Goal: Task Accomplishment & Management: Manage account settings

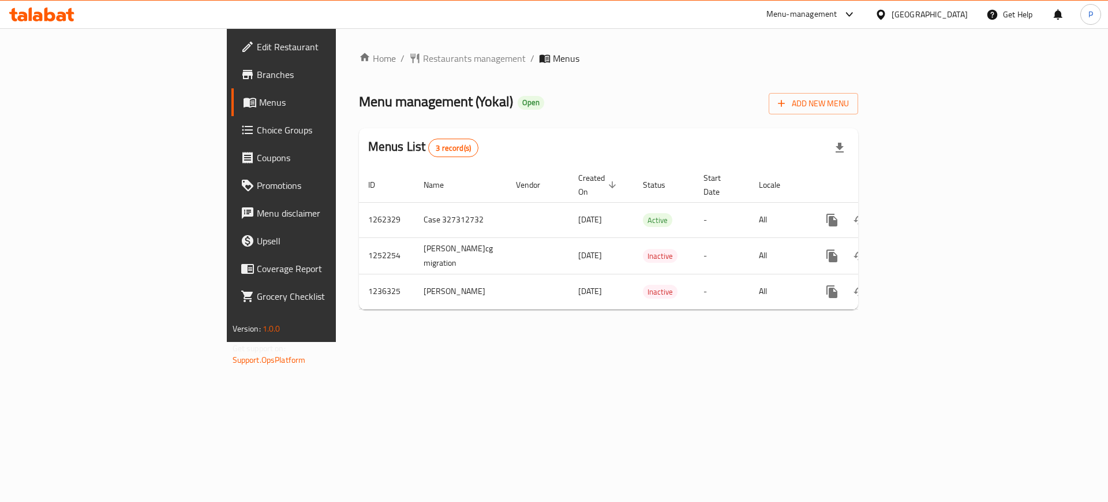
drag, startPoint x: 421, startPoint y: 354, endPoint x: 661, endPoint y: 308, distance: 243.9
click at [422, 342] on div "Home / Restaurants management / Menus Menu management ( Yokal ) Open Add New Me…" at bounding box center [609, 184] width 546 height 313
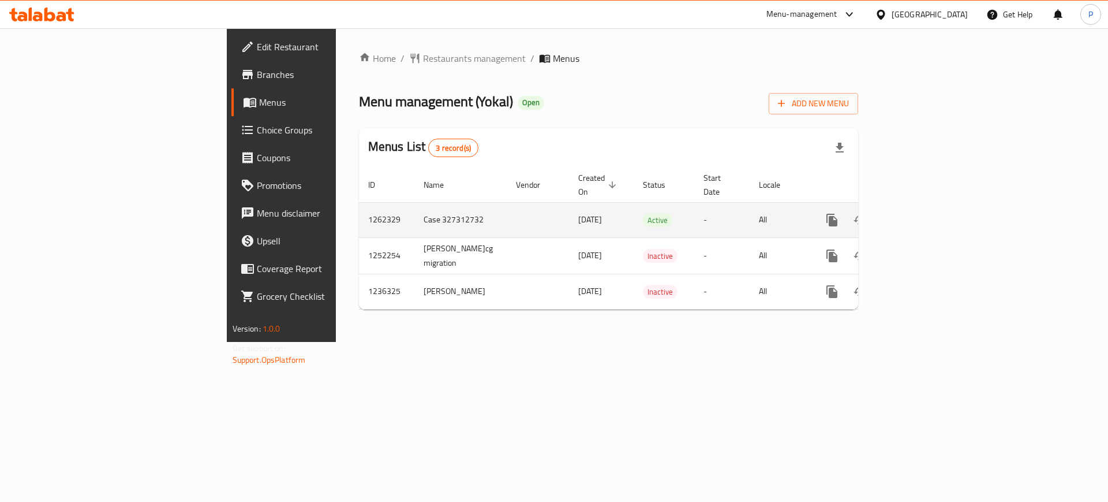
click at [923, 213] on icon "enhanced table" at bounding box center [916, 220] width 14 height 14
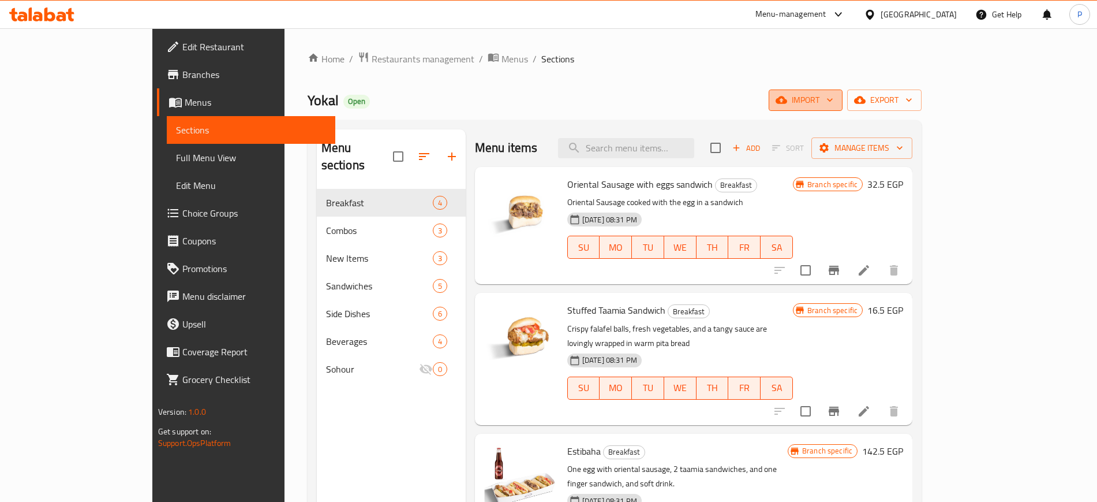
click at [834, 95] on span "import" at bounding box center [805, 100] width 55 height 14
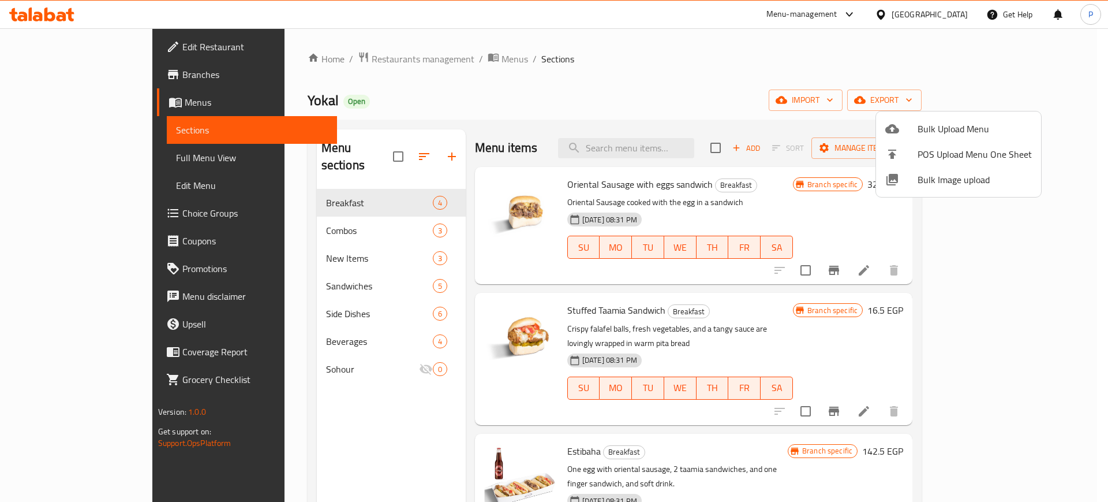
click at [940, 175] on span "Bulk Image upload" at bounding box center [975, 180] width 114 height 14
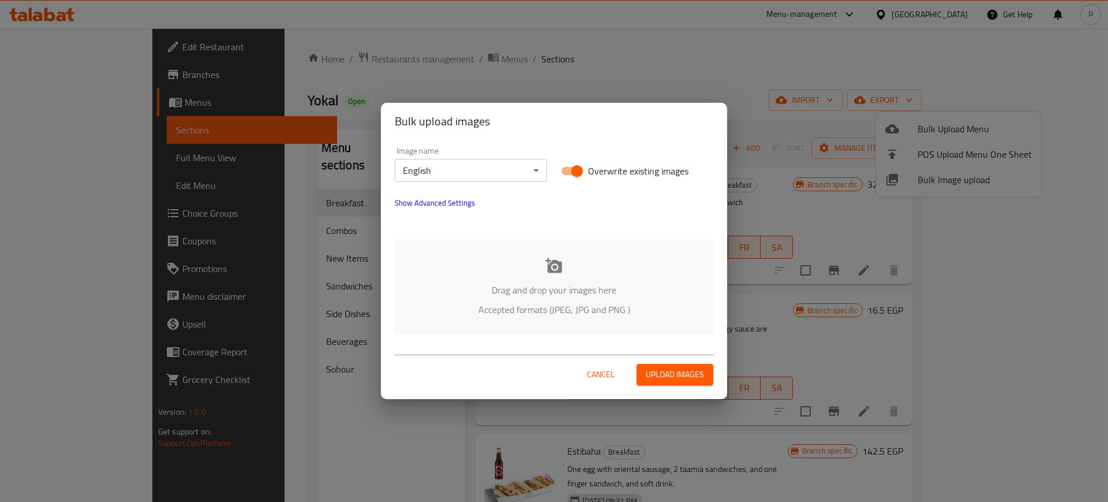
click at [461, 172] on body "​ Menu-management [GEOGRAPHIC_DATA] Get Help P Edit Restaurant Branches Menus S…" at bounding box center [554, 264] width 1108 height 473
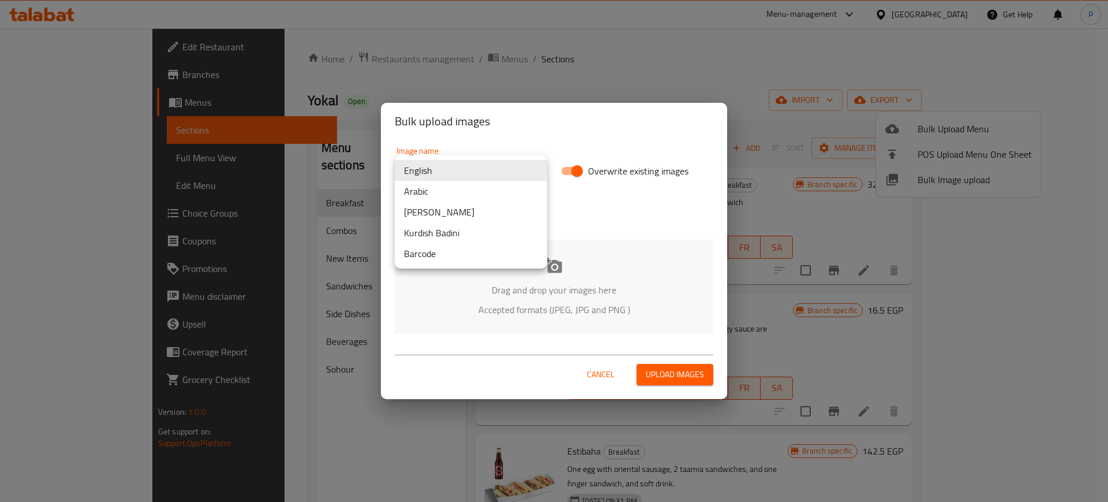
click at [439, 195] on li "Arabic" at bounding box center [471, 191] width 152 height 21
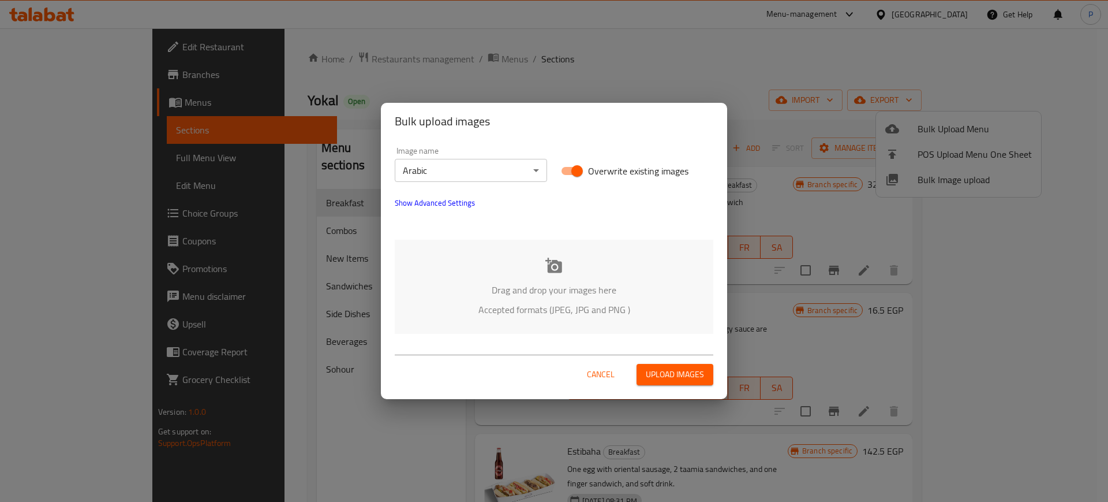
click at [578, 255] on div "Drag and drop your images here Accepted formats (JPEG, JPG and PNG )" at bounding box center [554, 287] width 319 height 94
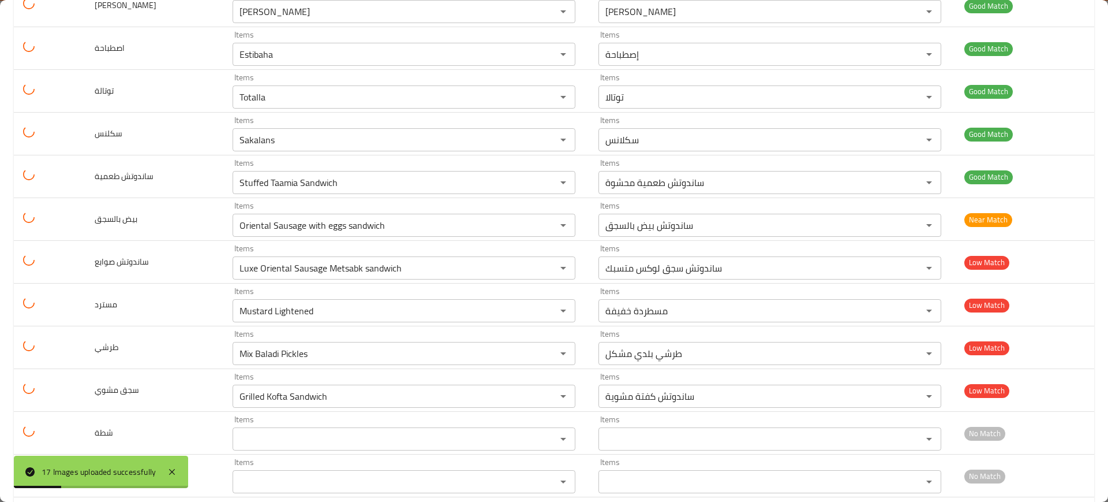
scroll to position [424, 0]
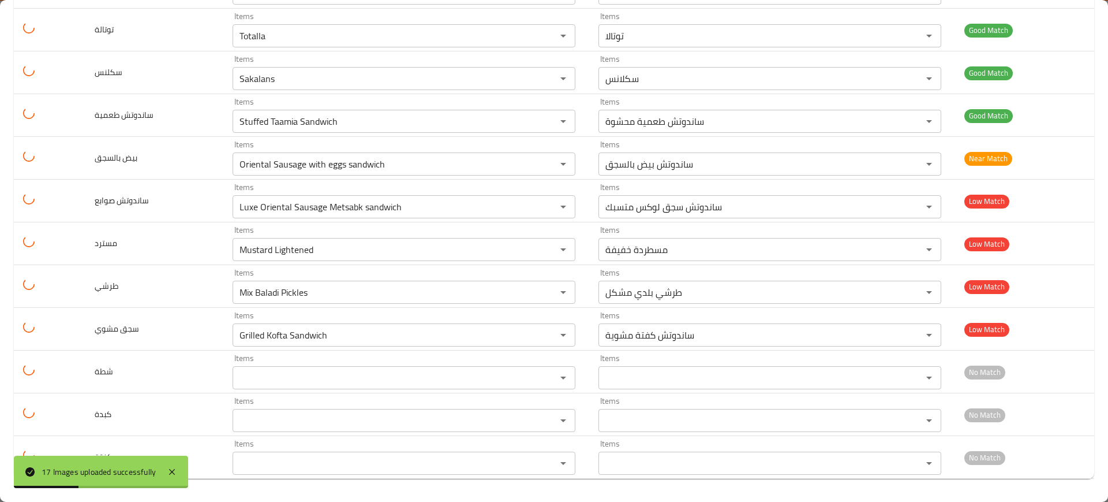
click at [173, 456] on div "17 Images uploaded successfully" at bounding box center [101, 471] width 174 height 32
click at [166, 461] on div "17 Images uploaded successfully" at bounding box center [101, 471] width 174 height 32
click at [167, 473] on icon at bounding box center [172, 472] width 14 height 14
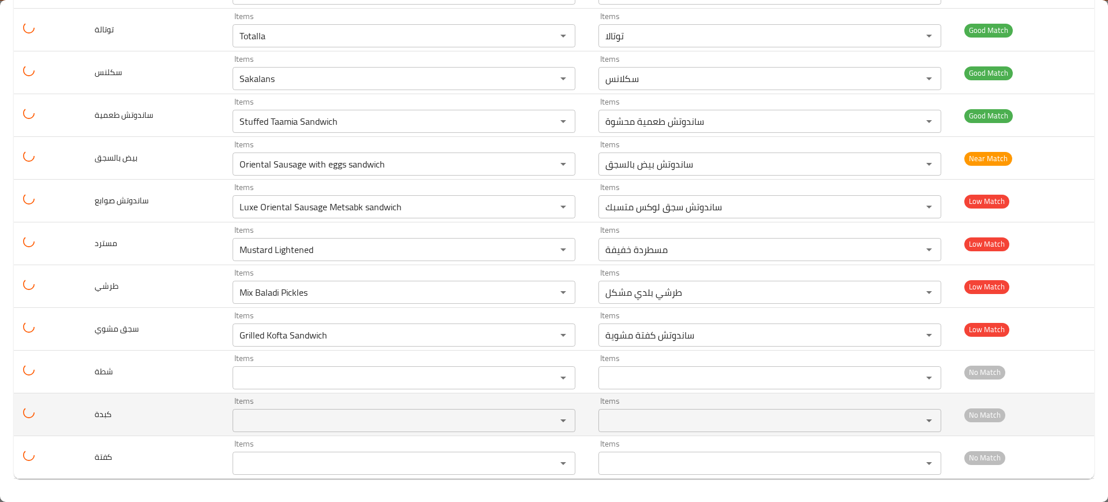
click at [279, 428] on input "Items" at bounding box center [387, 420] width 302 height 16
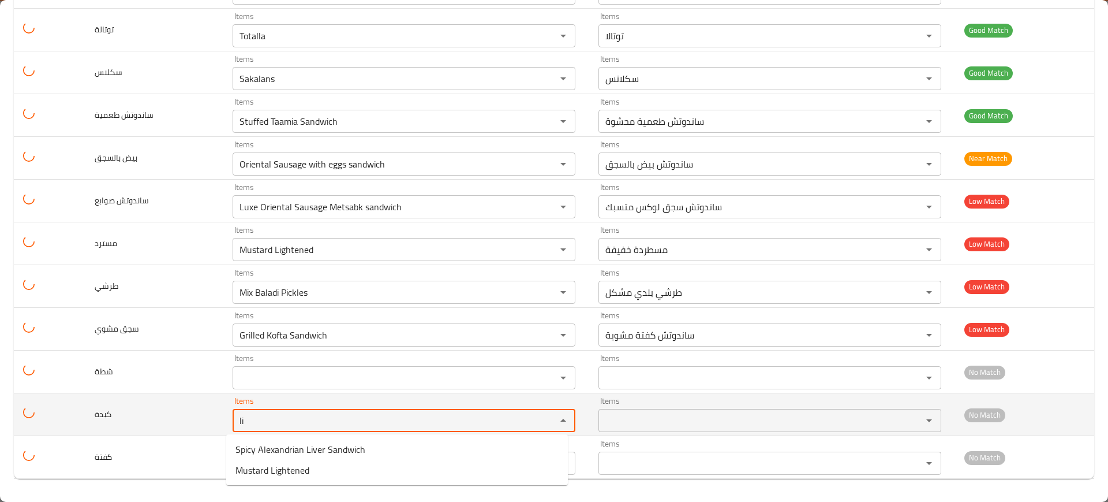
type input "li"
click at [181, 414] on td "كبدة" at bounding box center [154, 414] width 138 height 43
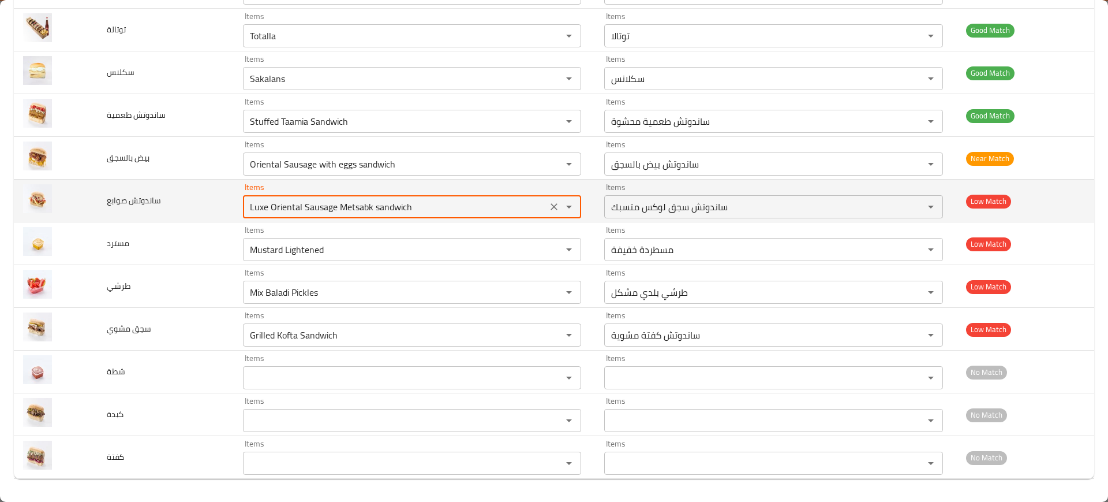
click at [461, 200] on صوابع "Luxe Oriental Sausage Metsabk sandwich" at bounding box center [396, 207] width 298 height 16
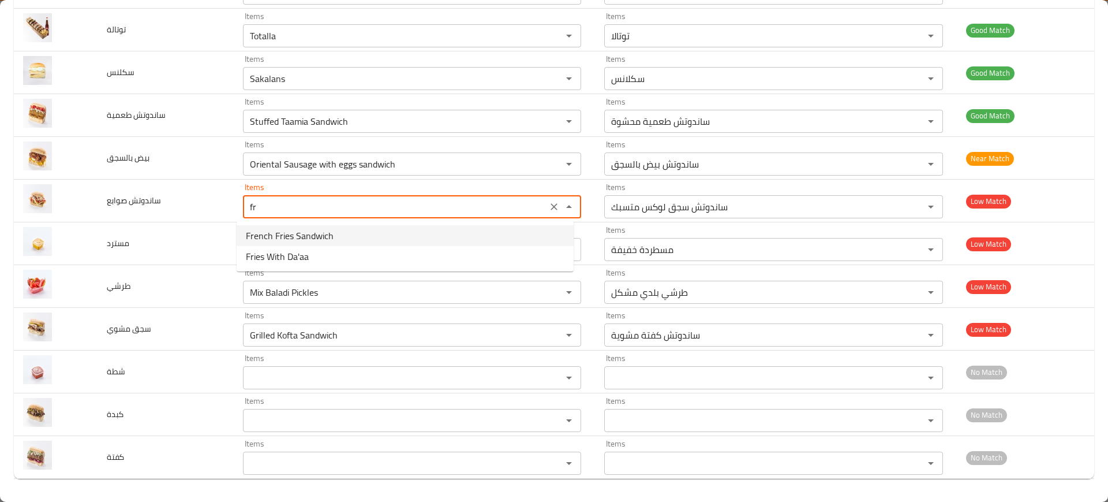
click at [367, 234] on صوابع-option-0 "French Fries Sandwich" at bounding box center [405, 235] width 337 height 21
type صوابع "French Fries Sandwich"
type صوابع-ar "ساندوتش بطاطس محمرة"
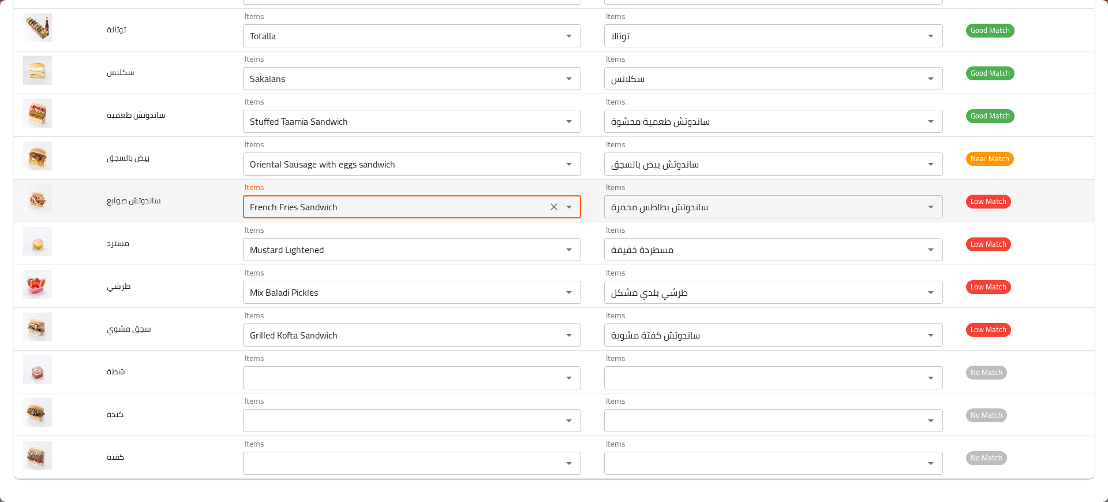
type صوابع "French Fries Sandwich"
click at [139, 201] on span "ساندوتش صوابع" at bounding box center [134, 200] width 54 height 15
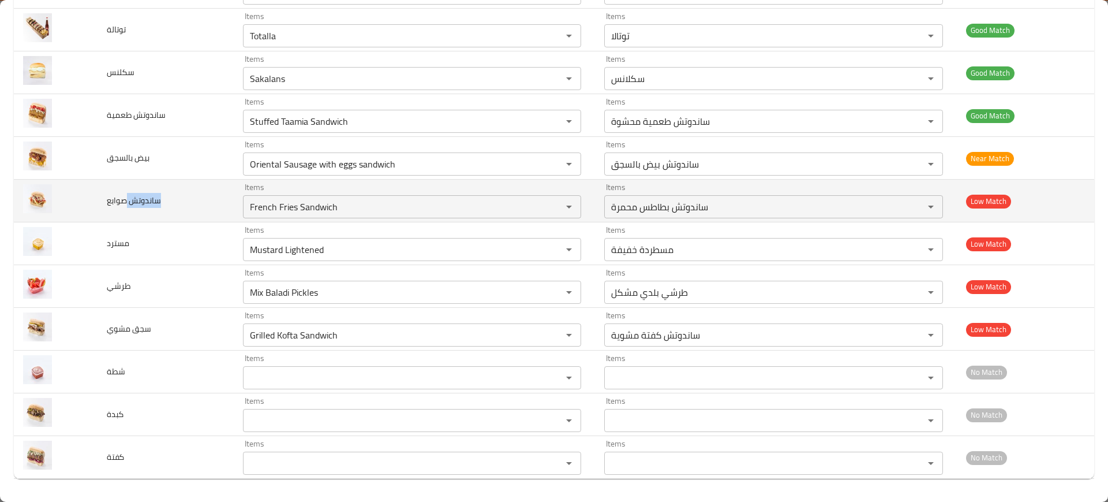
click at [139, 201] on span "ساندوتش صوابع" at bounding box center [134, 200] width 54 height 15
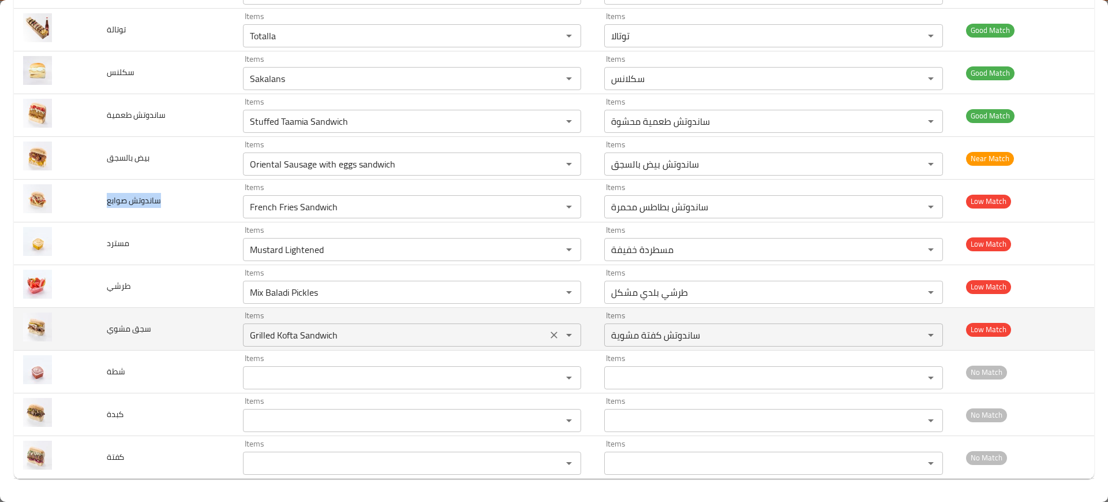
copy span "ساندوتش صوابع"
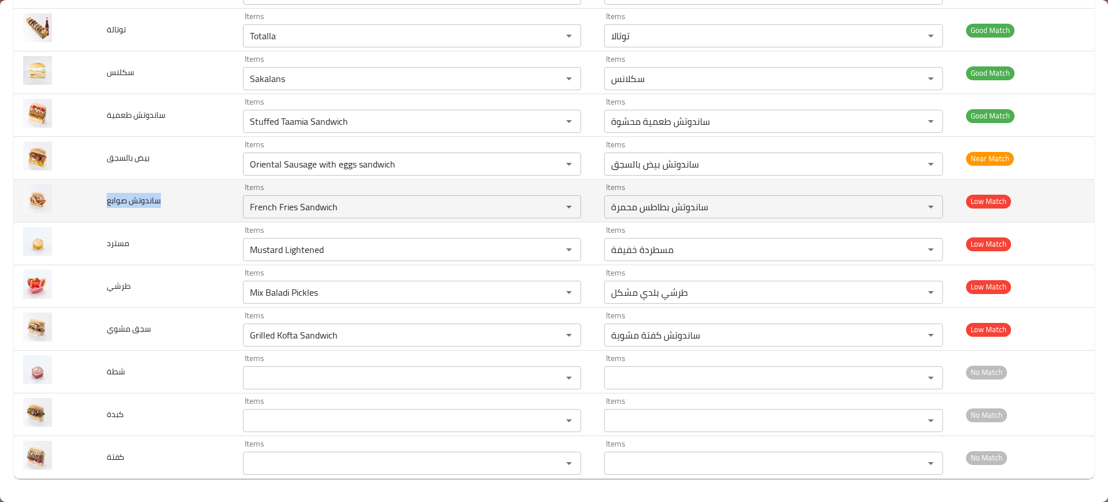
click at [165, 199] on td "ساندوتش صوابع" at bounding box center [166, 201] width 136 height 43
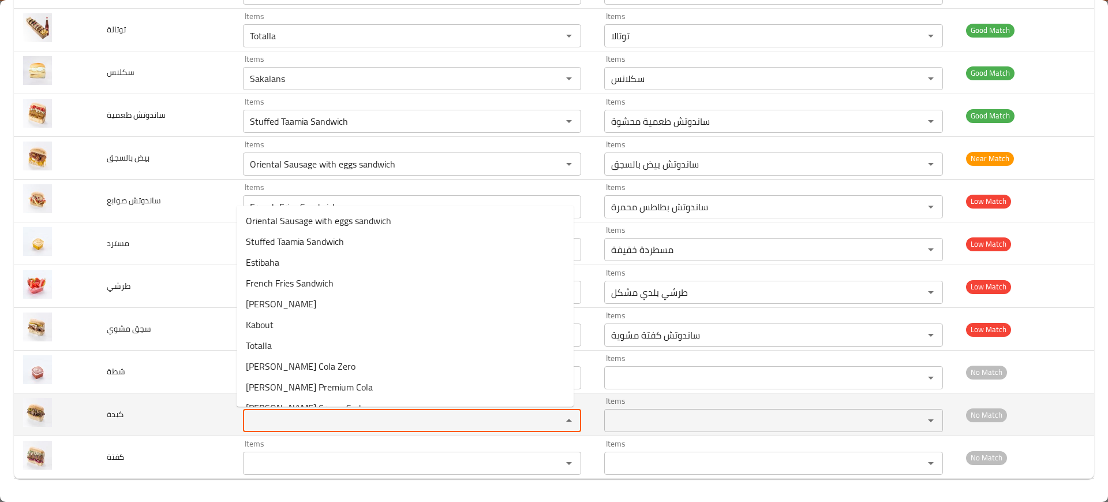
click at [312, 412] on input "Items" at bounding box center [396, 420] width 298 height 16
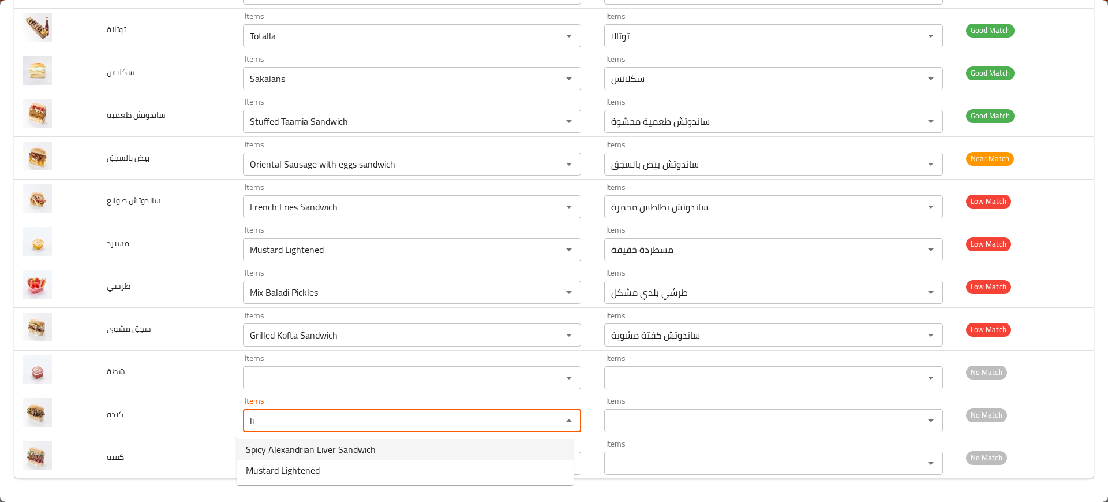
click at [293, 447] on span "Spicy Alexandrian Liver Sandwich" at bounding box center [311, 449] width 130 height 14
type input "Spicy Alexandrian Liver Sandwich"
type input "ساندوتش كبدة [PERSON_NAME]"
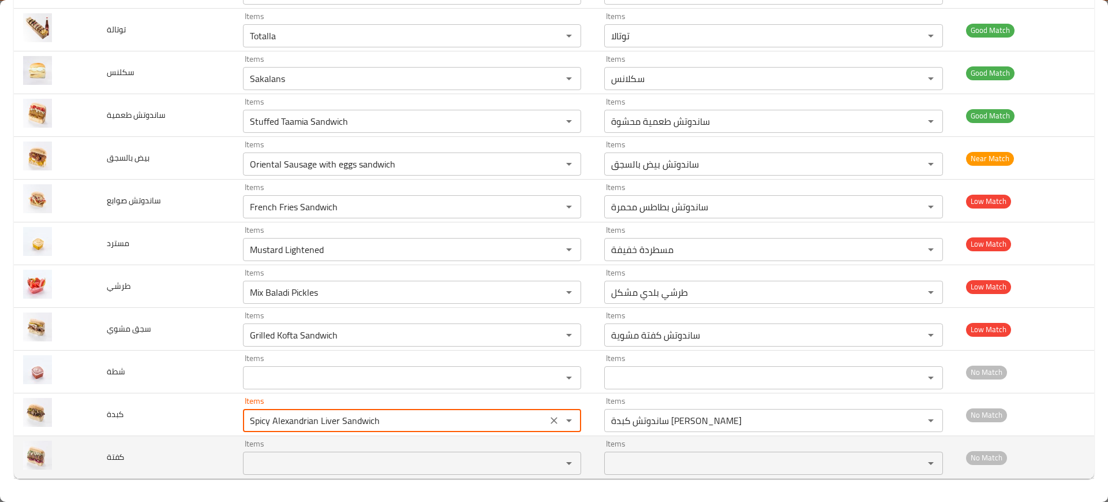
type input "Spicy Alexandrian Liver Sandwich"
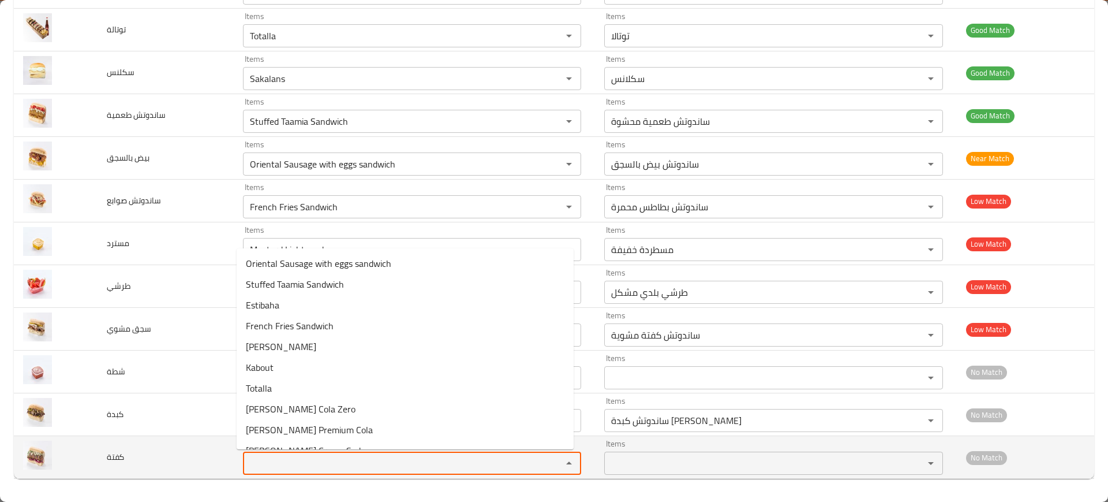
click at [282, 467] on input "Items" at bounding box center [396, 463] width 298 height 16
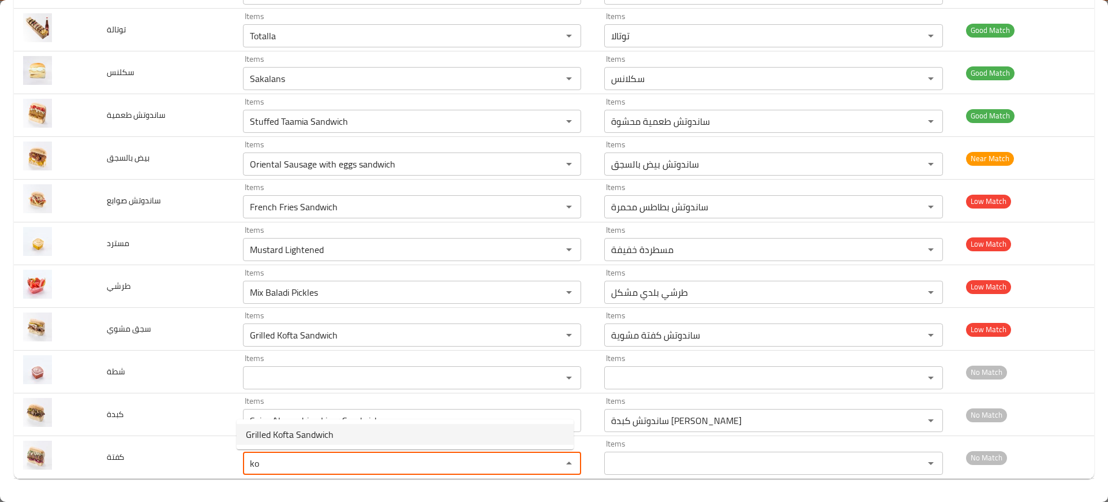
click at [297, 429] on span "Grilled Kofta Sandwich" at bounding box center [290, 434] width 88 height 14
type input "Grilled Kofta Sandwich"
type input "ساندوتش كفتة مشوية"
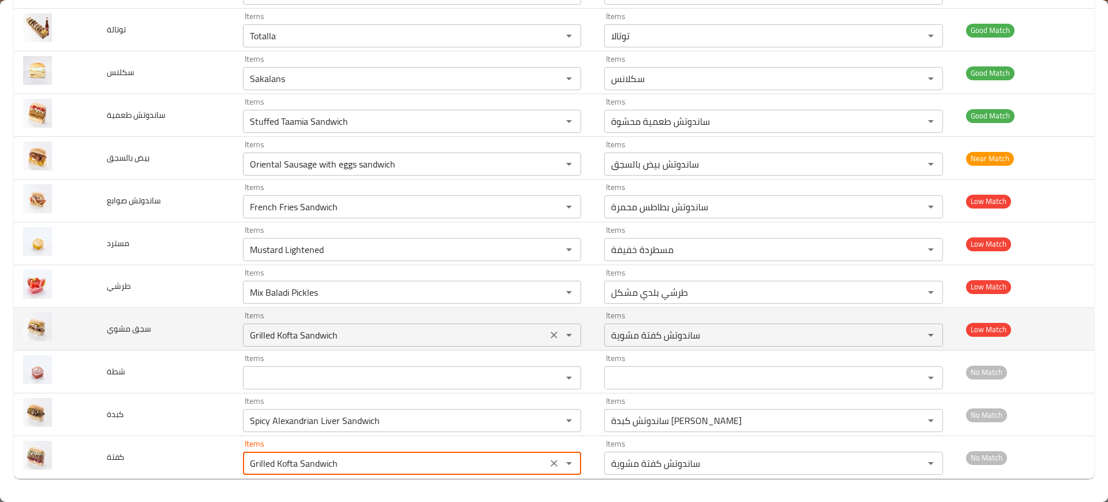
type input "Grilled Kofta Sandwich"
click at [247, 336] on مشوي "Grilled Kofta Sandwich" at bounding box center [396, 335] width 298 height 16
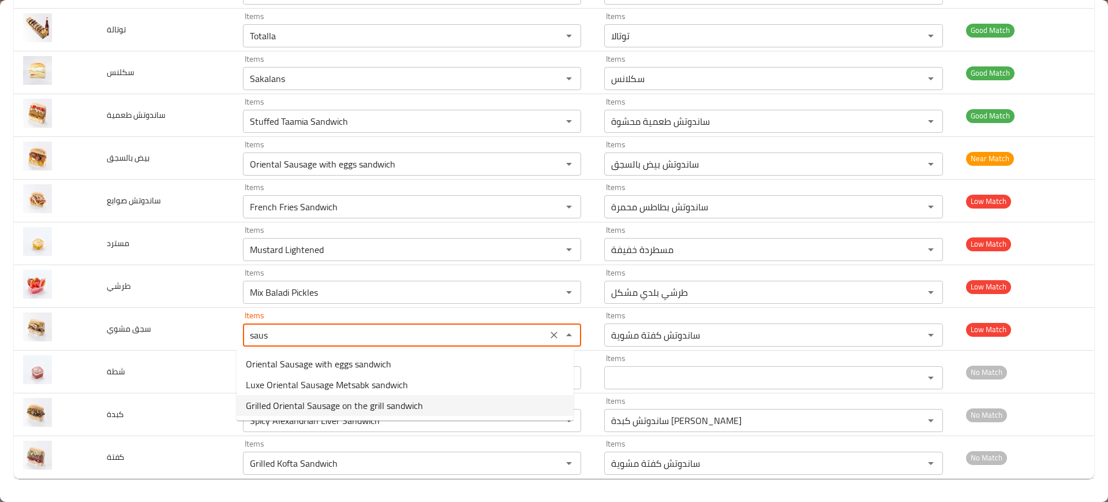
click at [271, 405] on span "Grilled Oriental Sausage on the grill sandwich" at bounding box center [334, 405] width 177 height 14
type مشوي "Grilled Oriental Sausage on the grill sandwich"
type مشوي-ar "ساندوتش سجق مشوي على الجريل"
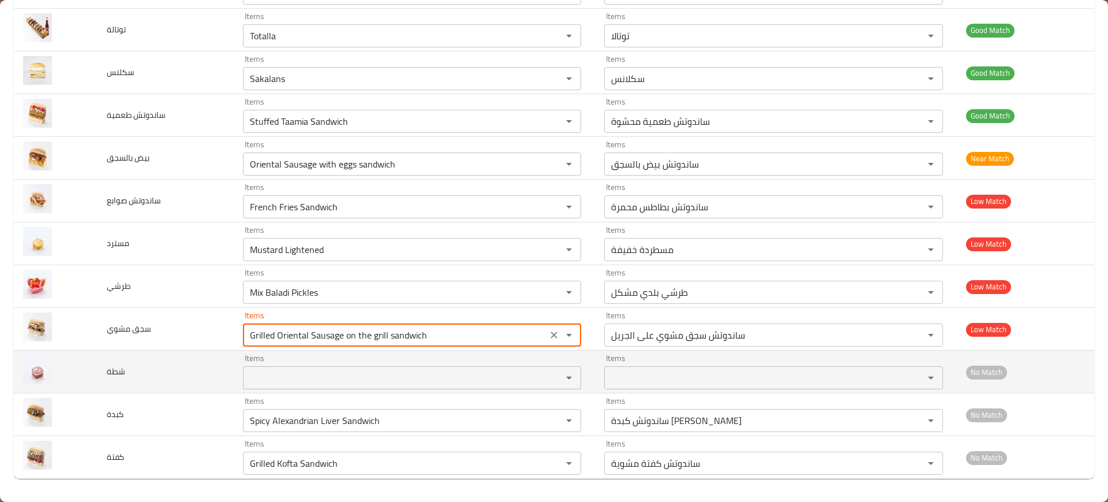
type مشوي "Grilled Oriental Sausage on the grill sandwich"
click at [252, 380] on input "Items" at bounding box center [396, 377] width 298 height 16
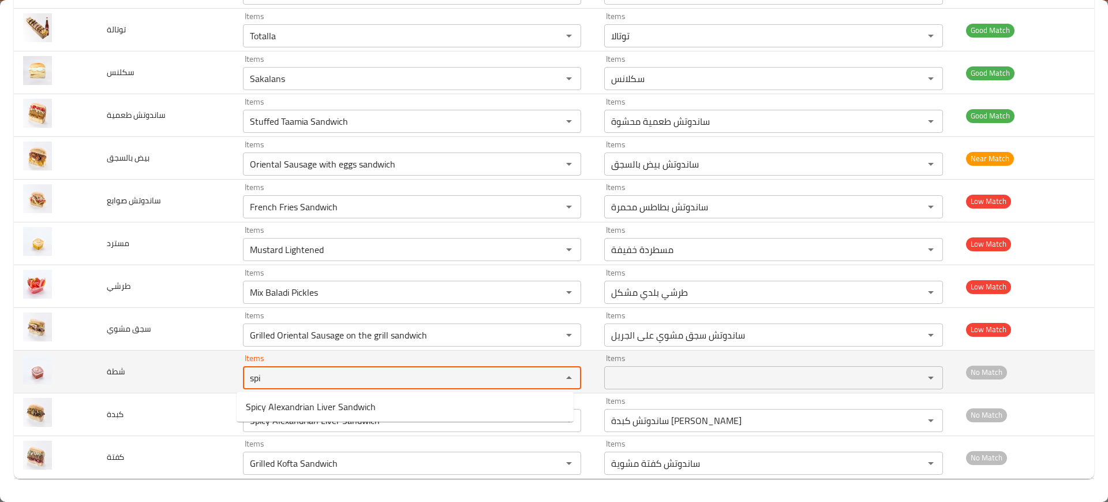
type input "spi"
click at [215, 367] on td "شطة" at bounding box center [166, 371] width 136 height 43
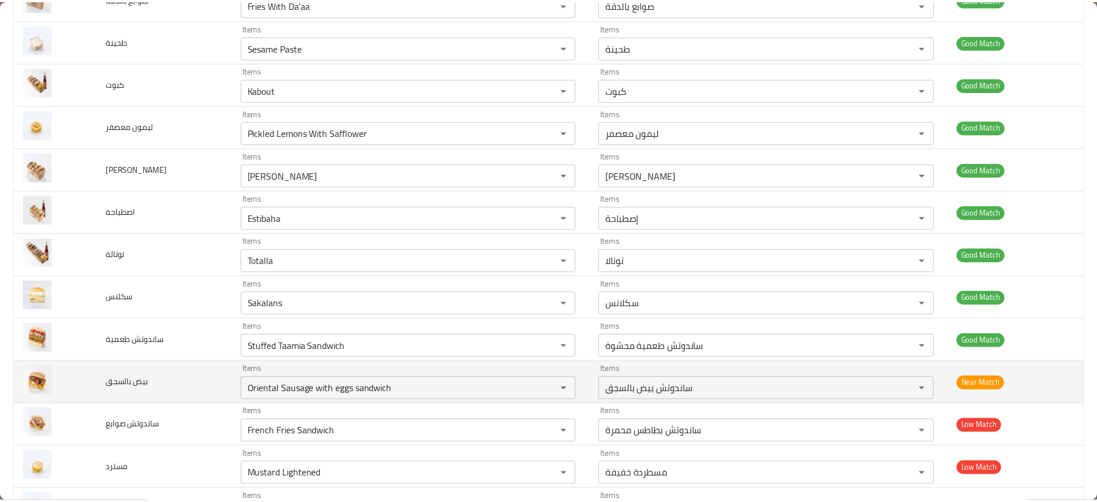
scroll to position [0, 0]
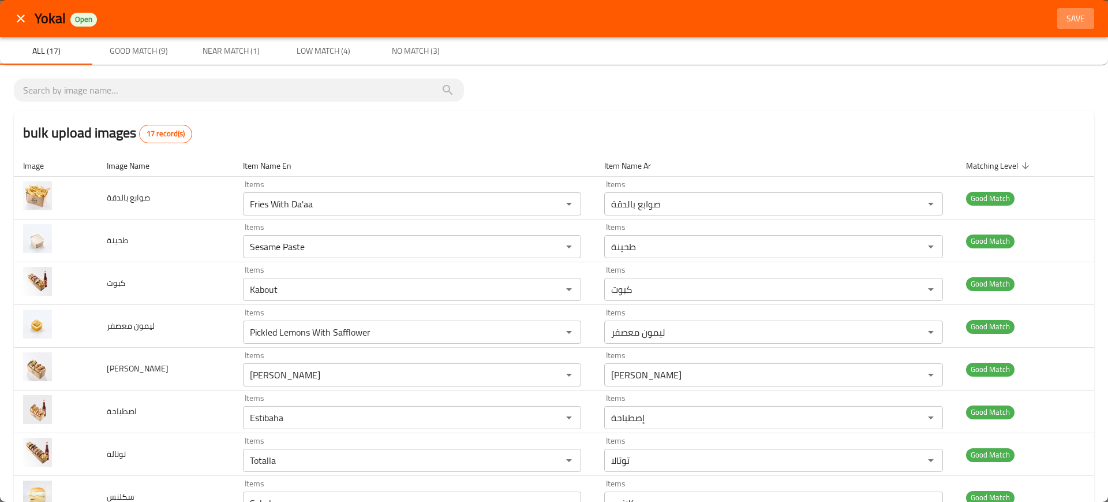
click at [1063, 24] on span "Save" at bounding box center [1076, 19] width 28 height 14
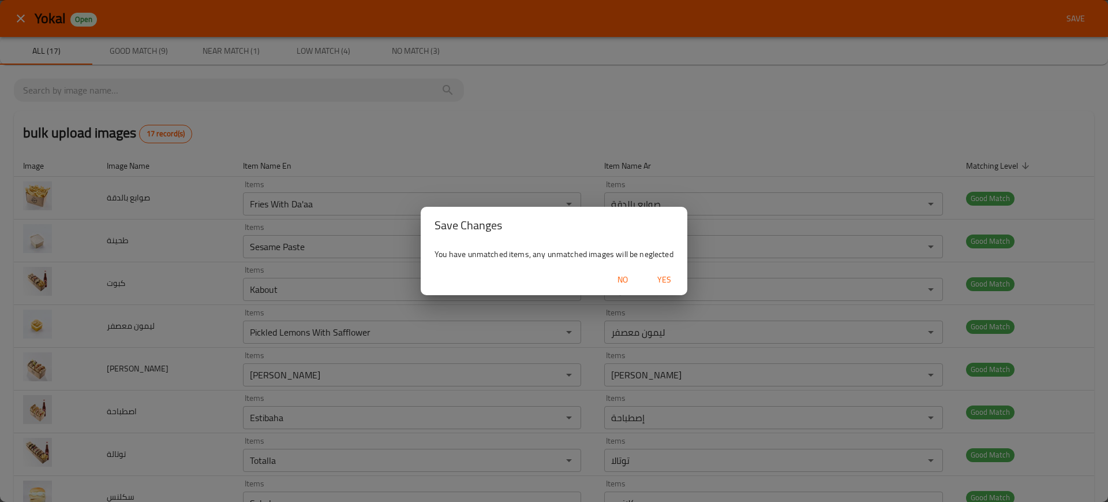
click at [672, 281] on span "Yes" at bounding box center [665, 279] width 28 height 14
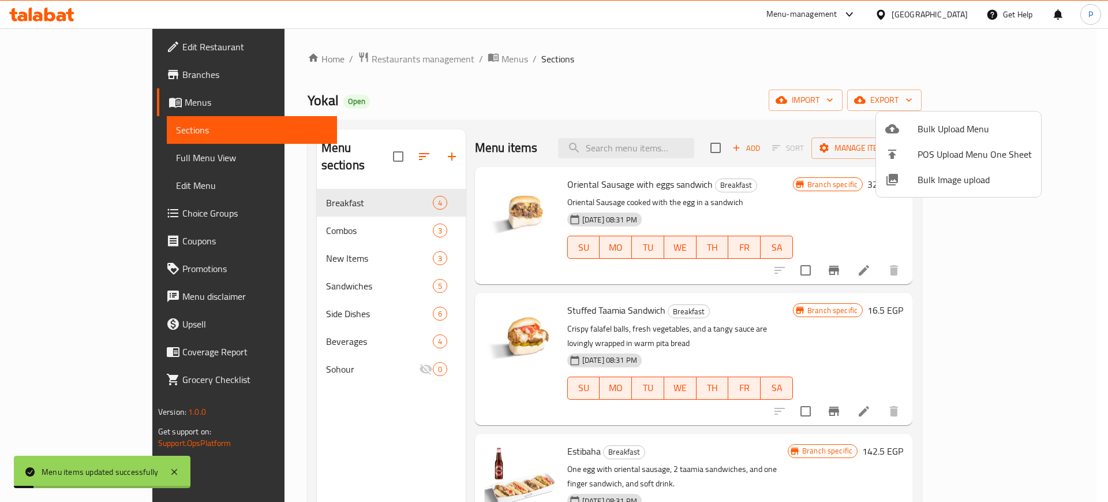
click at [359, 236] on div at bounding box center [554, 251] width 1108 height 502
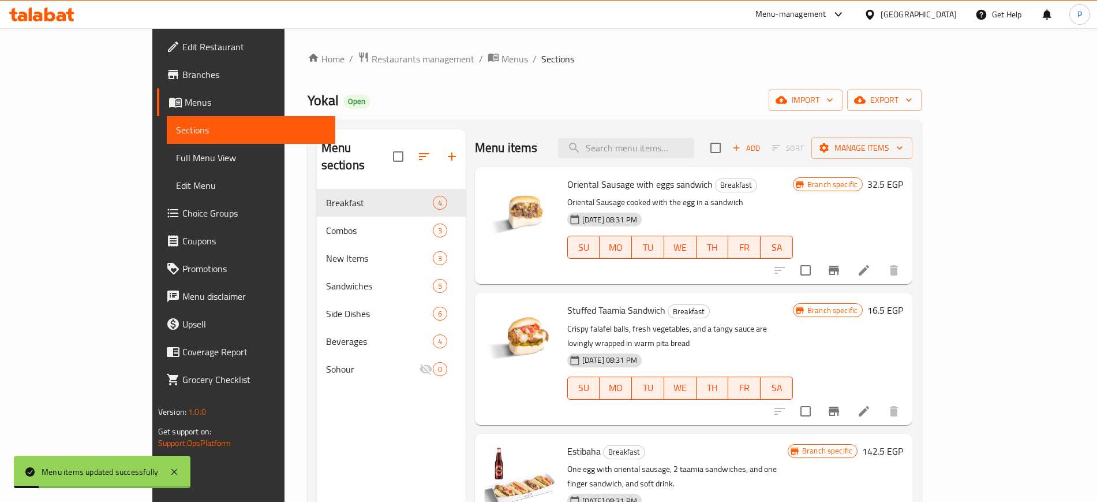
click at [359, 223] on span "Combos" at bounding box center [379, 230] width 107 height 14
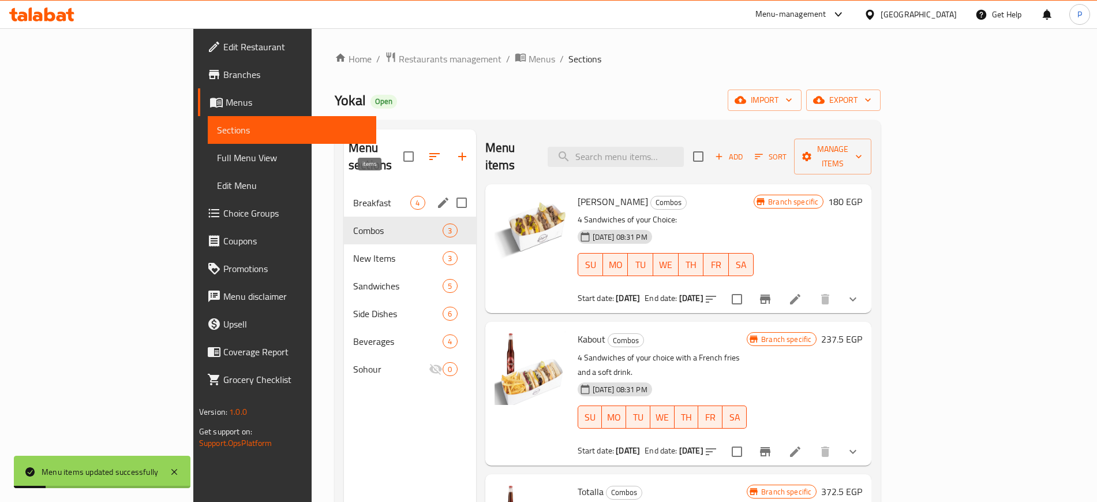
click at [411, 197] on span "4" at bounding box center [417, 202] width 13 height 11
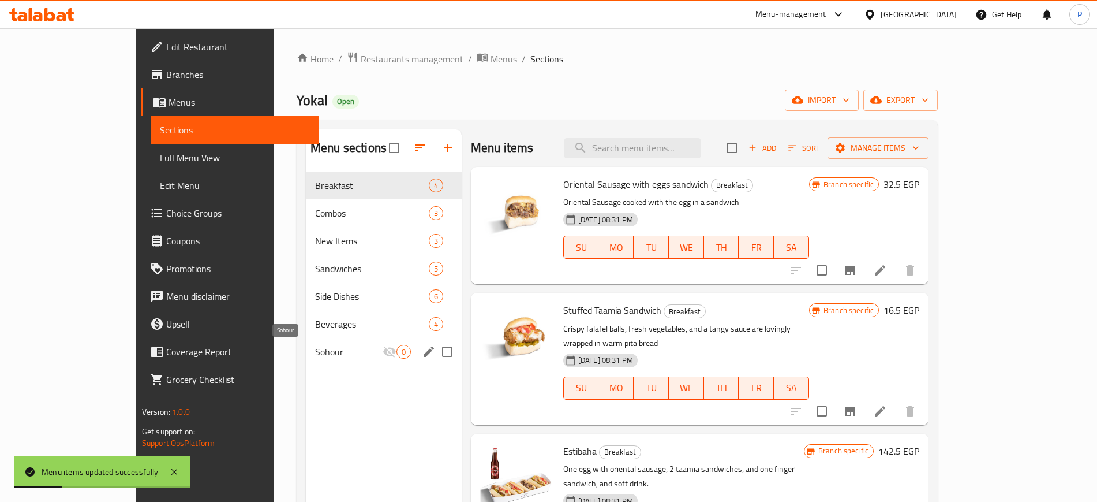
click at [315, 353] on span "Sohour" at bounding box center [349, 352] width 68 height 14
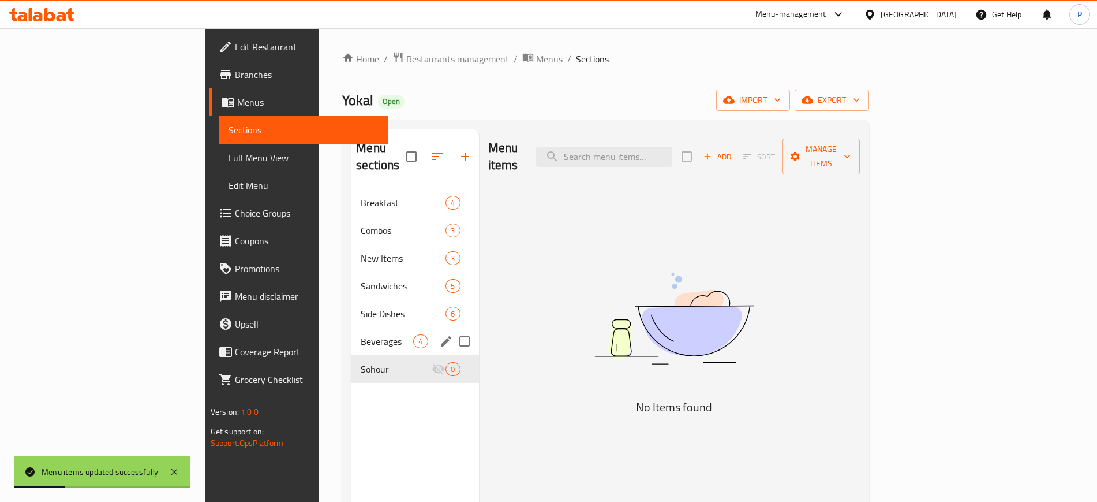
click at [361, 334] on span "Beverages" at bounding box center [387, 341] width 53 height 14
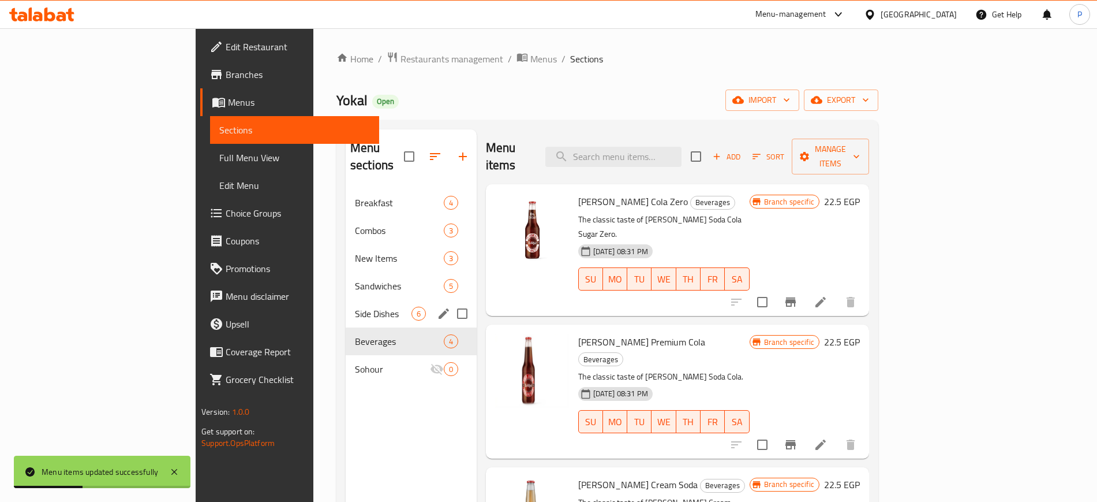
click at [346, 304] on div "Side Dishes 6" at bounding box center [411, 314] width 131 height 28
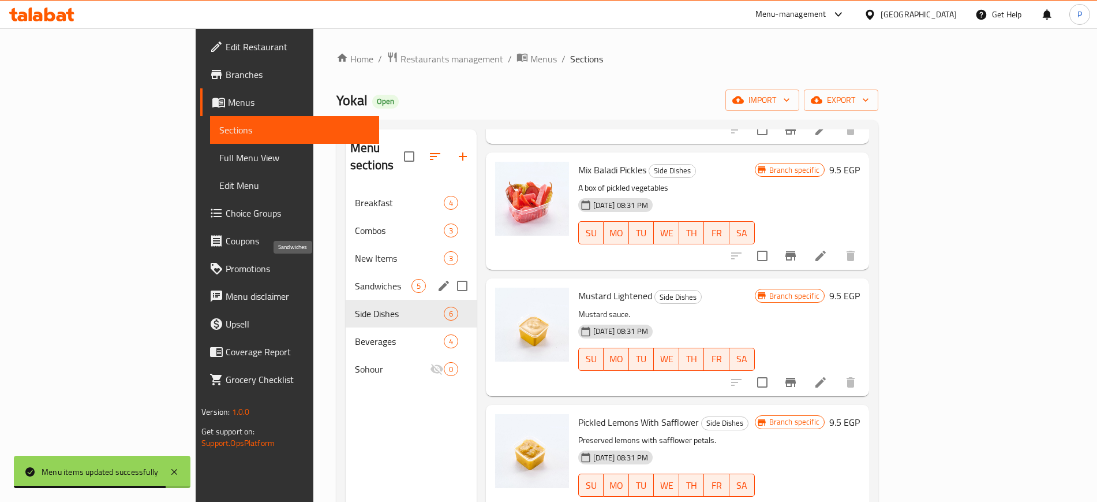
click at [355, 279] on span "Sandwiches" at bounding box center [383, 286] width 57 height 14
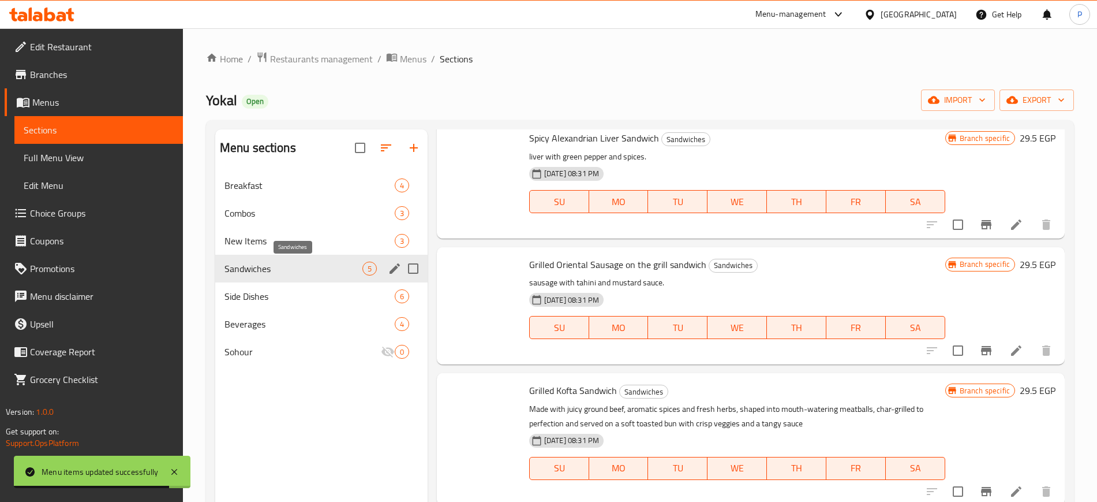
scroll to position [172, 0]
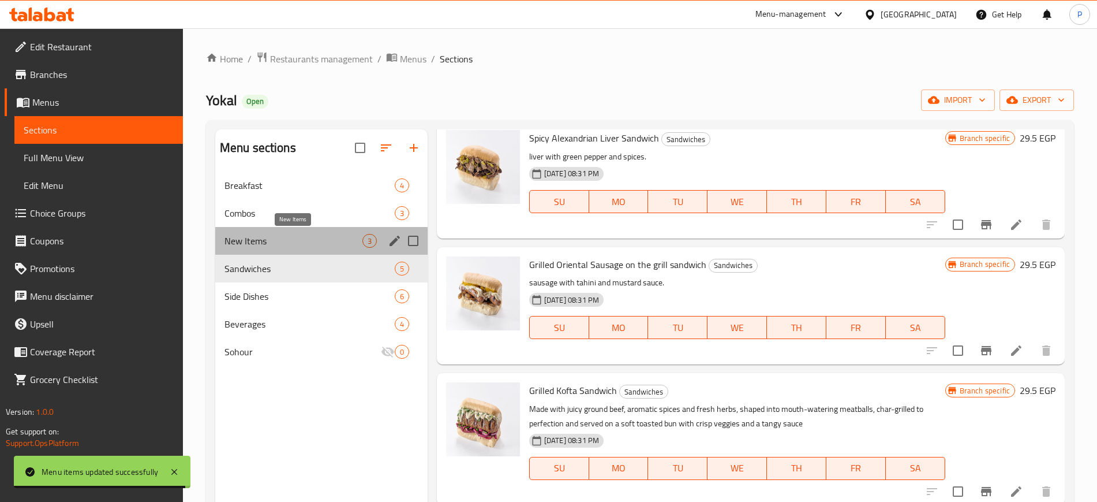
click at [329, 244] on span "New Items" at bounding box center [294, 241] width 138 height 14
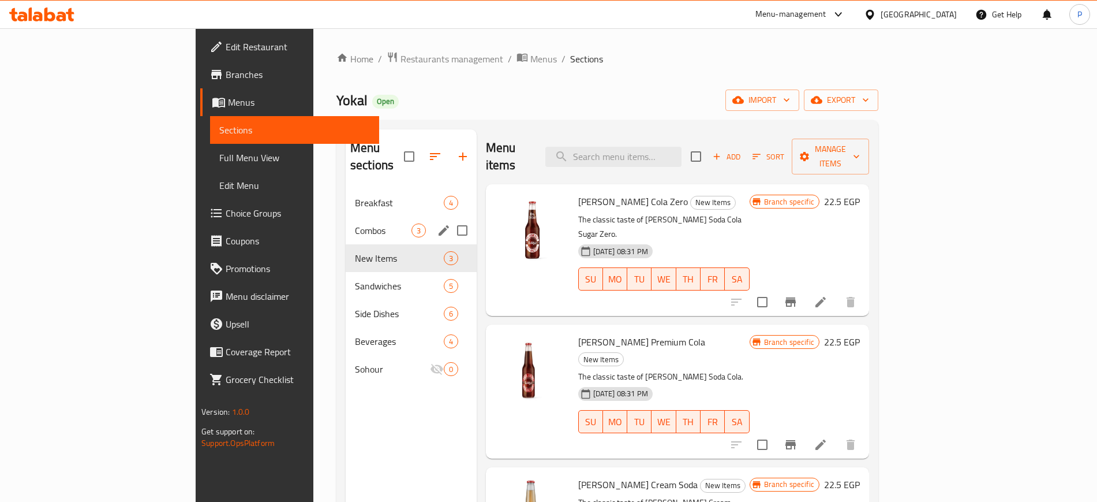
click at [355, 223] on span "Combos" at bounding box center [383, 230] width 57 height 14
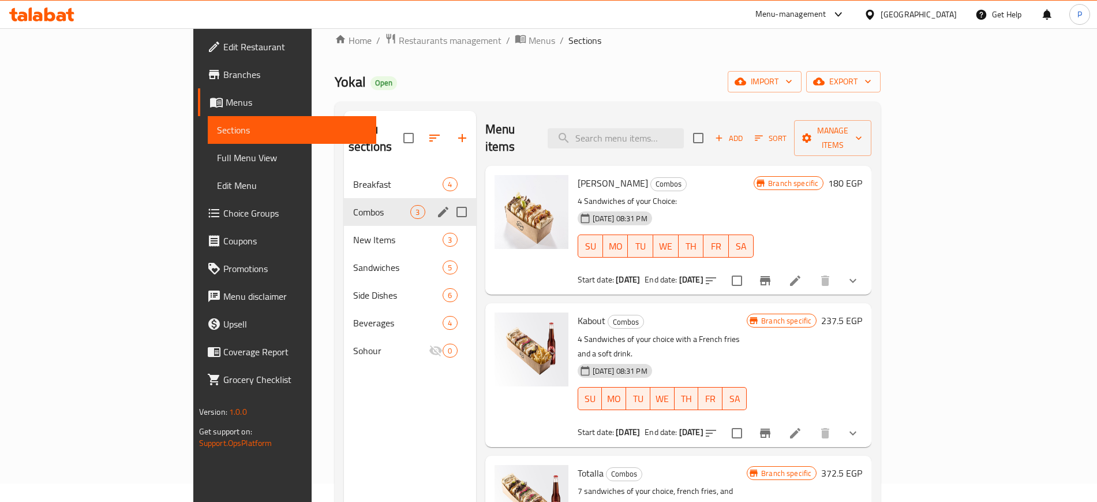
scroll to position [17, 0]
click at [344, 178] on div "Breakfast 4" at bounding box center [410, 185] width 132 height 28
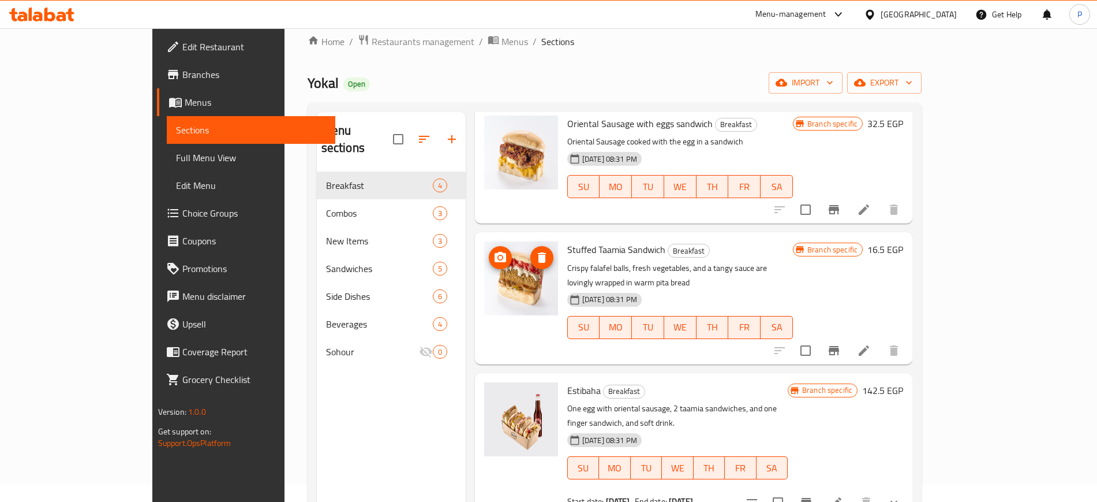
scroll to position [162, 0]
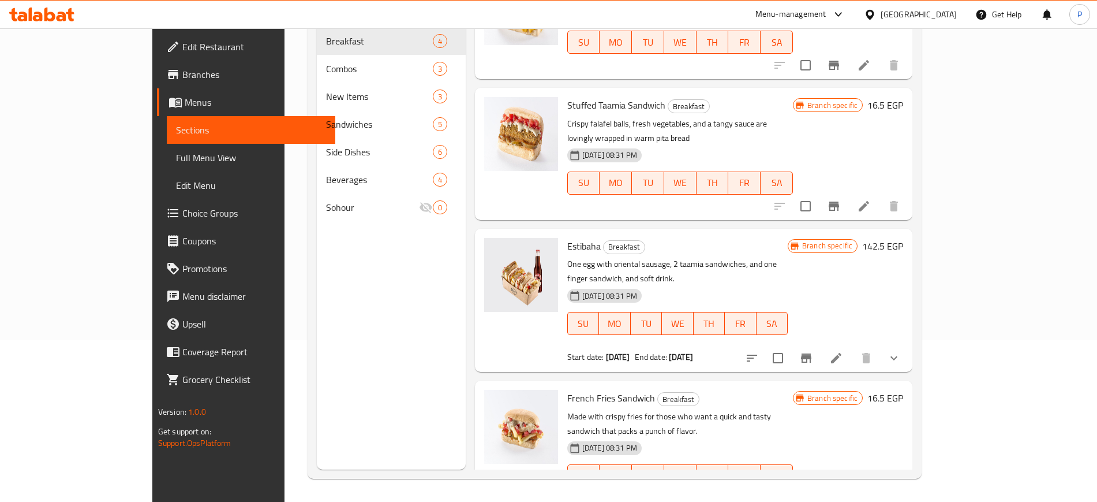
click at [371, 287] on div "Menu sections Breakfast 4 Combos 3 New Items 3 Sandwiches 5 Side Dishes 6 Bever…" at bounding box center [391, 219] width 149 height 502
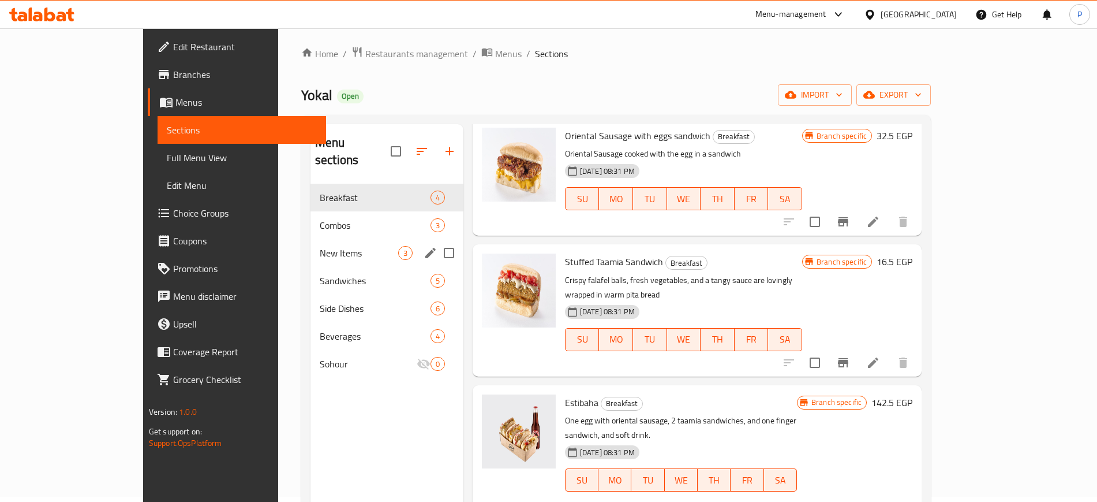
scroll to position [0, 0]
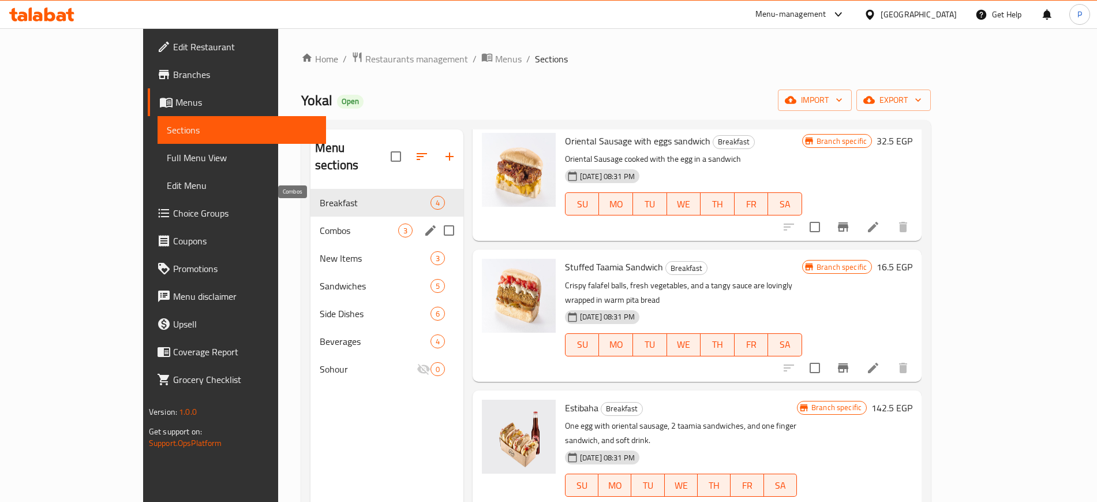
click at [342, 223] on span "Combos" at bounding box center [359, 230] width 79 height 14
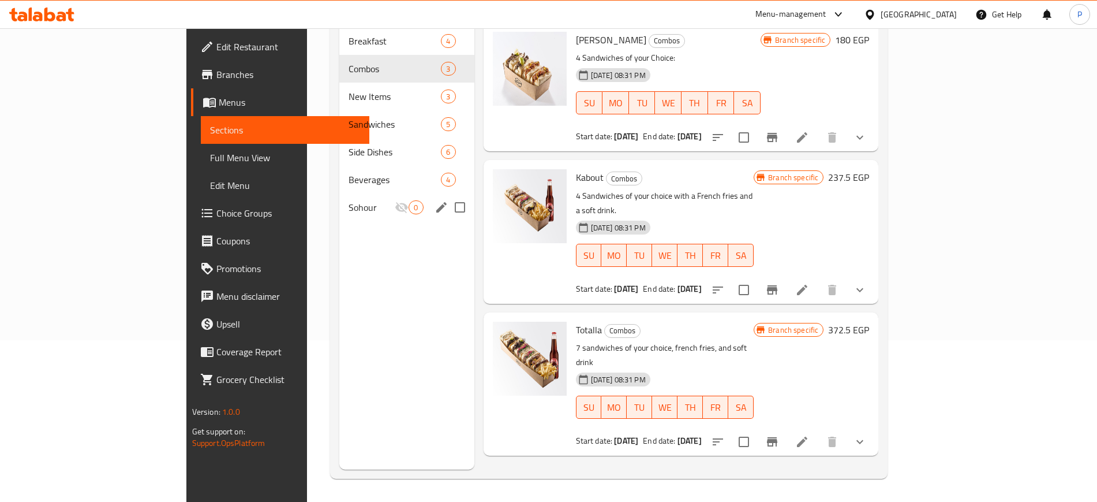
scroll to position [89, 0]
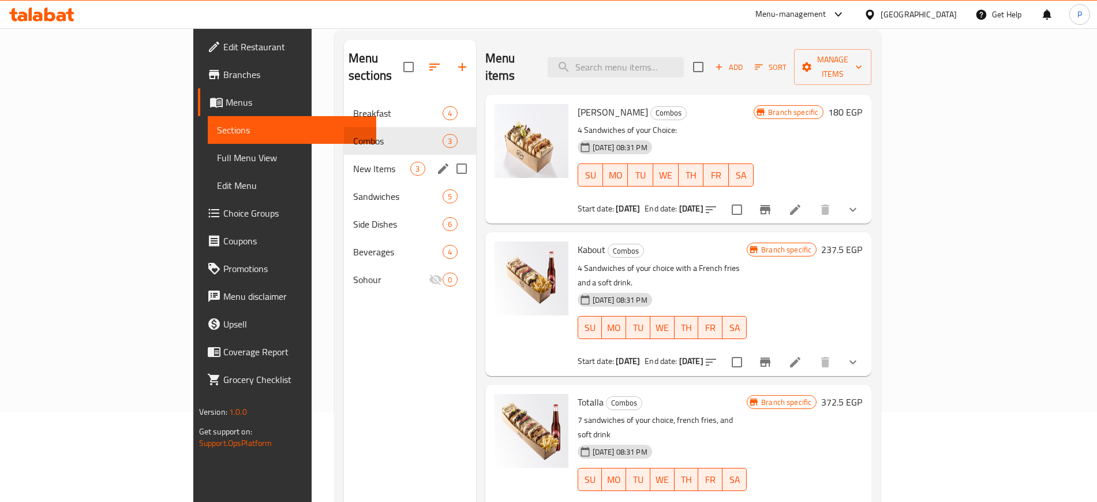
click at [353, 162] on span "New Items" at bounding box center [381, 169] width 57 height 14
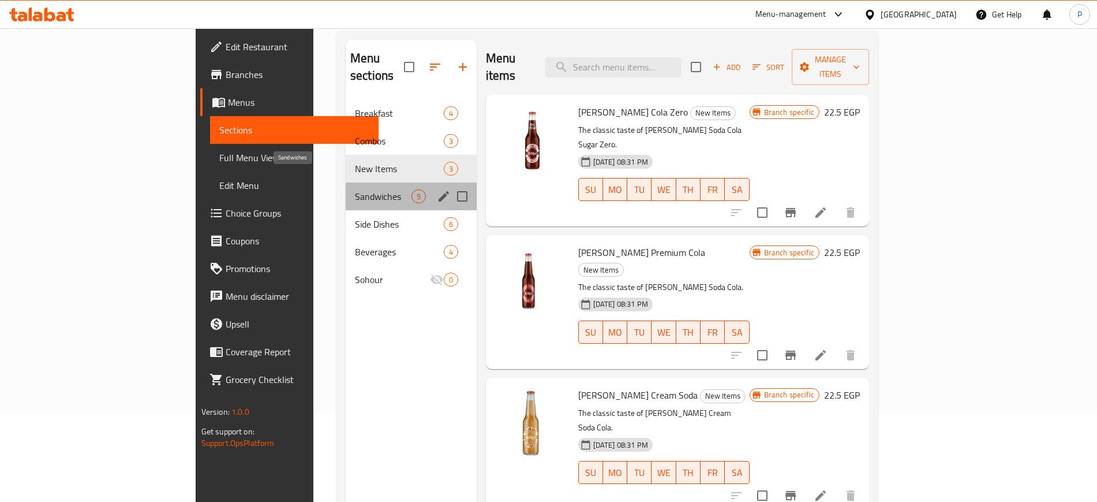
click at [355, 189] on span "Sandwiches" at bounding box center [383, 196] width 57 height 14
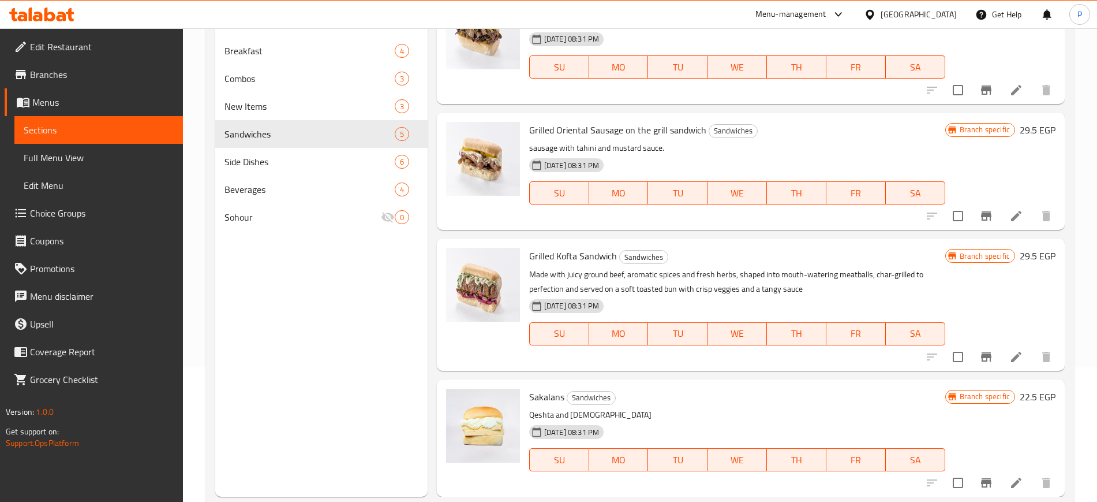
scroll to position [162, 0]
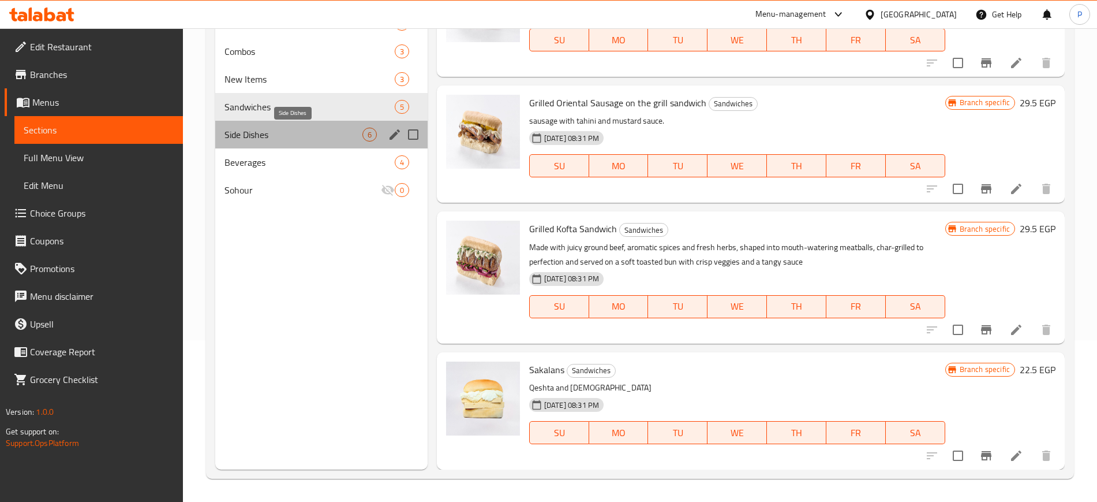
click at [359, 130] on span "Side Dishes" at bounding box center [294, 135] width 138 height 14
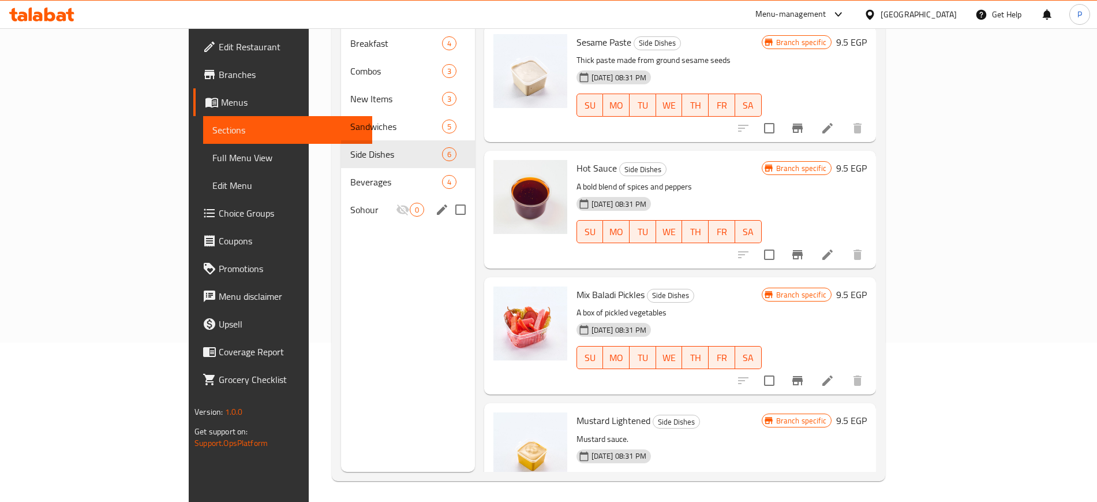
scroll to position [162, 0]
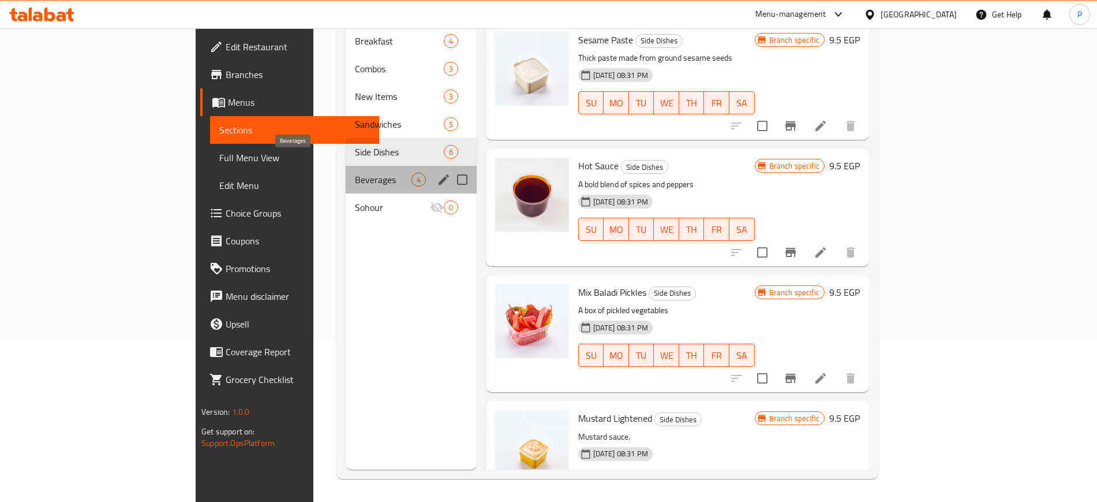
click at [355, 173] on span "Beverages" at bounding box center [383, 180] width 57 height 14
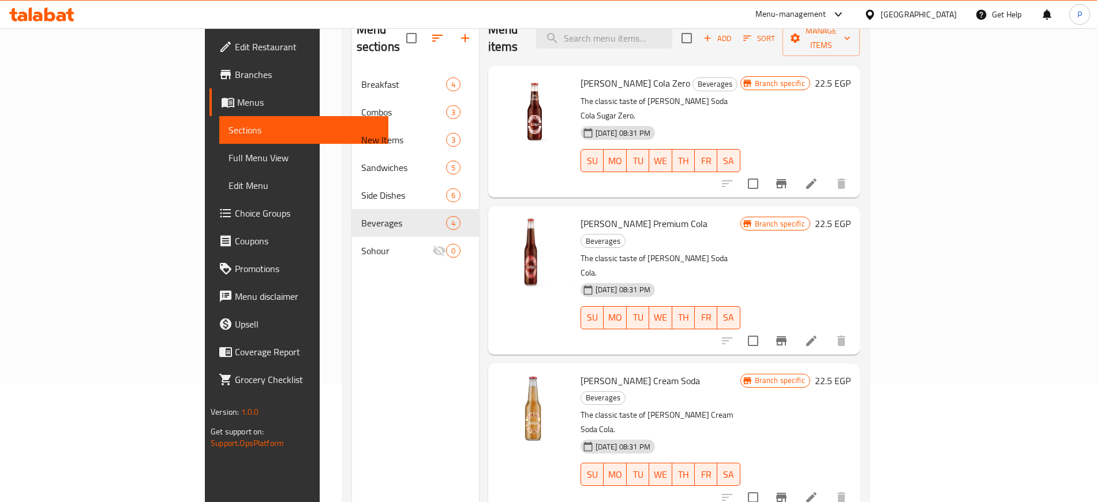
scroll to position [89, 0]
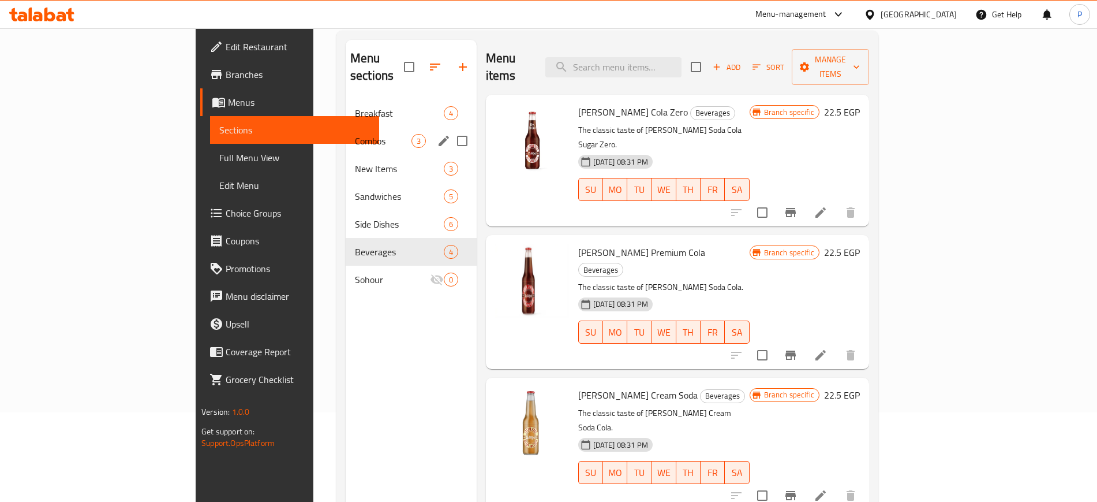
click at [355, 106] on span "Breakfast" at bounding box center [399, 113] width 89 height 14
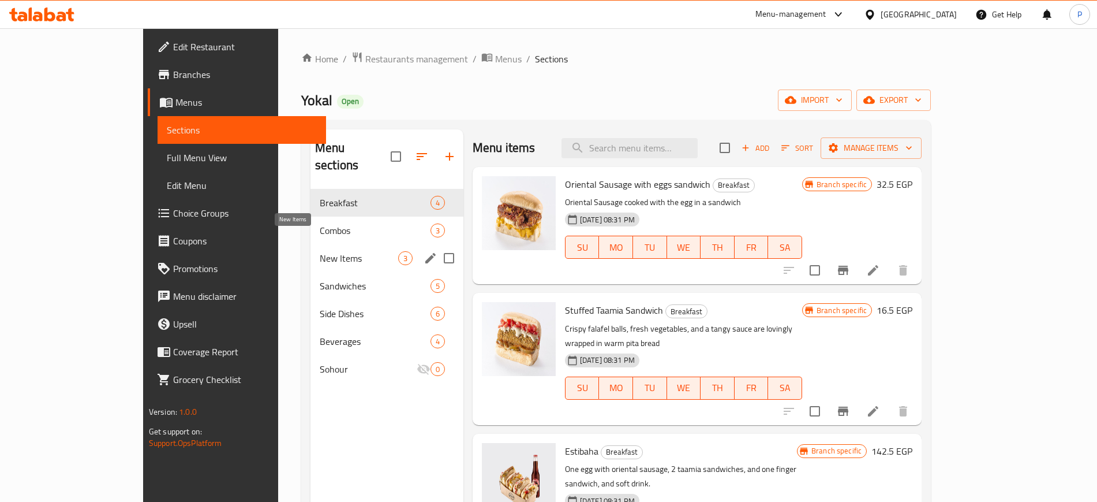
click at [320, 251] on span "New Items" at bounding box center [359, 258] width 79 height 14
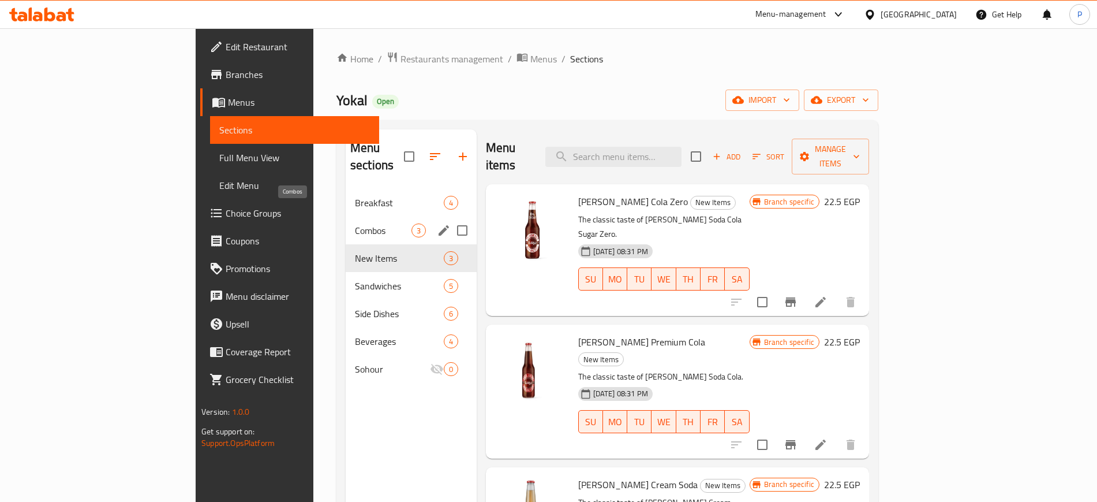
click at [355, 223] on span "Combos" at bounding box center [383, 230] width 57 height 14
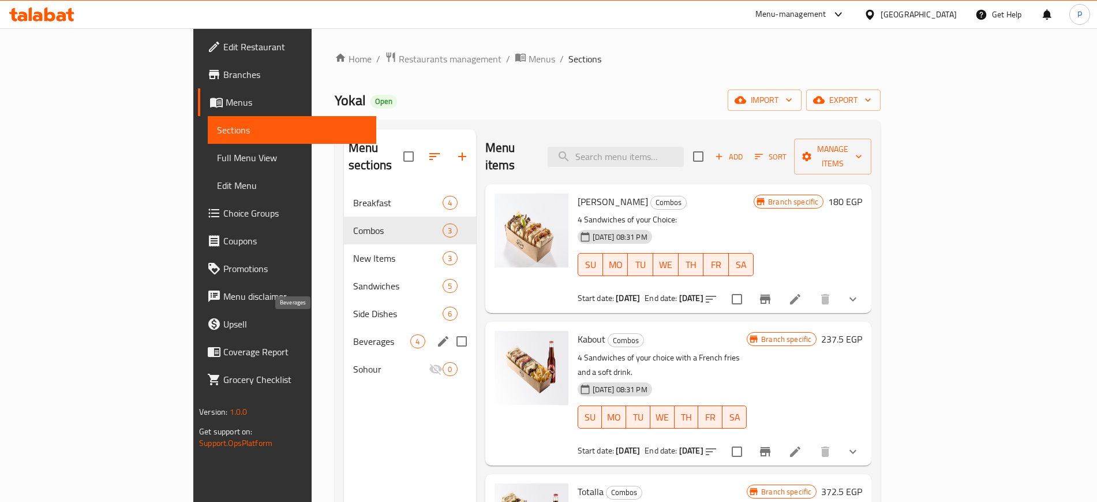
click at [353, 334] on span "Beverages" at bounding box center [381, 341] width 57 height 14
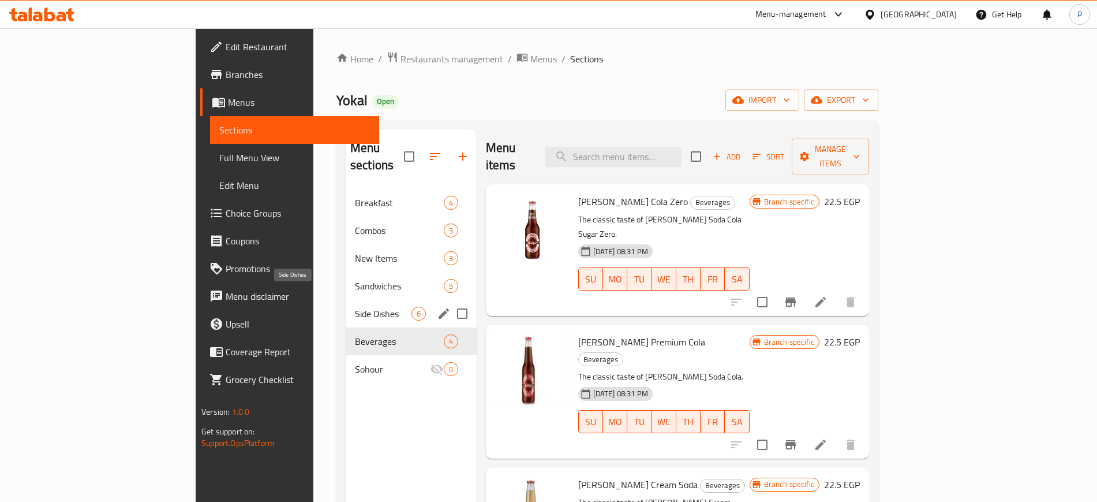
click at [346, 300] on div "Side Dishes 6" at bounding box center [411, 314] width 131 height 28
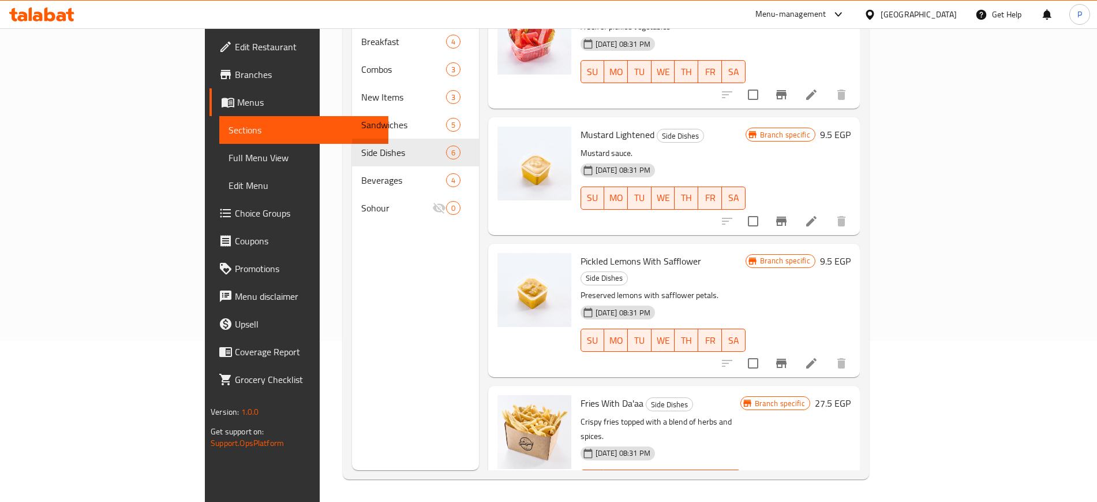
scroll to position [162, 0]
drag, startPoint x: 344, startPoint y: 304, endPoint x: 406, endPoint y: 286, distance: 64.7
click at [352, 304] on div "Menu sections Breakfast 4 Combos 3 New Items 3 Sandwiches 5 Side Dishes 6 Bever…" at bounding box center [415, 219] width 127 height 502
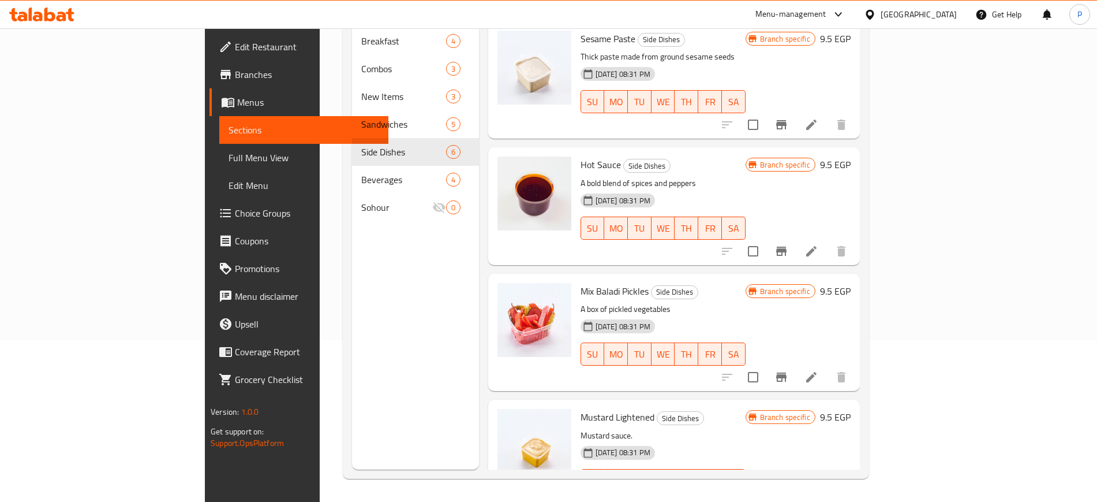
scroll to position [0, 0]
drag, startPoint x: 298, startPoint y: 354, endPoint x: 349, endPoint y: 354, distance: 50.2
click at [352, 354] on div "Menu sections Breakfast 4 Combos 3 New Items 3 Sandwiches 5 Side Dishes 6 Bever…" at bounding box center [415, 219] width 127 height 502
click at [819, 245] on icon at bounding box center [812, 252] width 14 height 14
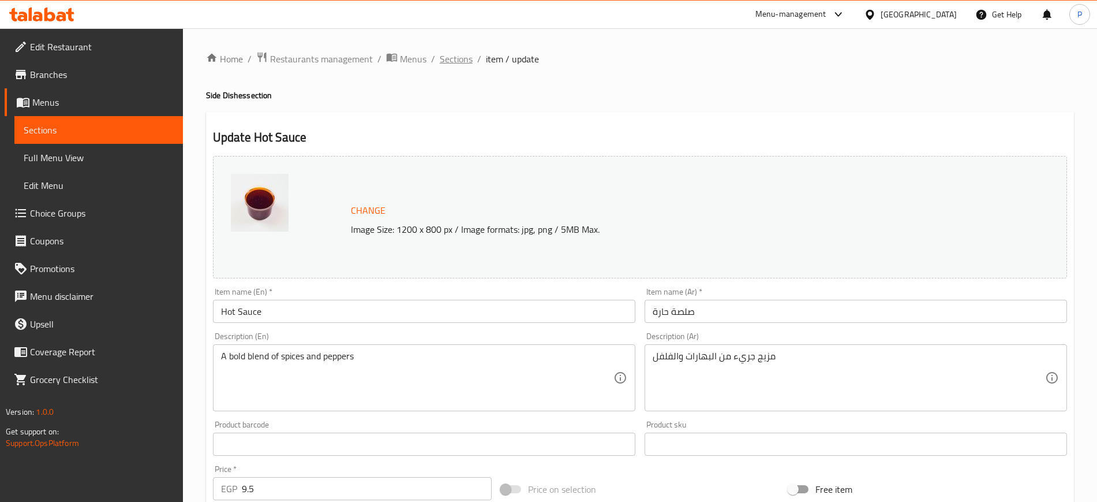
click at [451, 56] on span "Sections" at bounding box center [456, 59] width 33 height 14
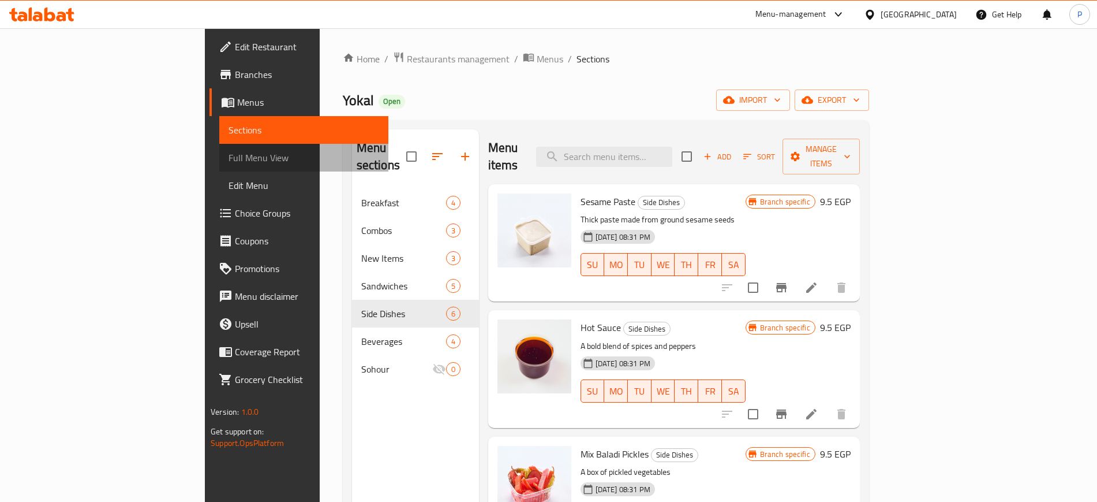
click at [229, 152] on span "Full Menu View" at bounding box center [304, 158] width 150 height 14
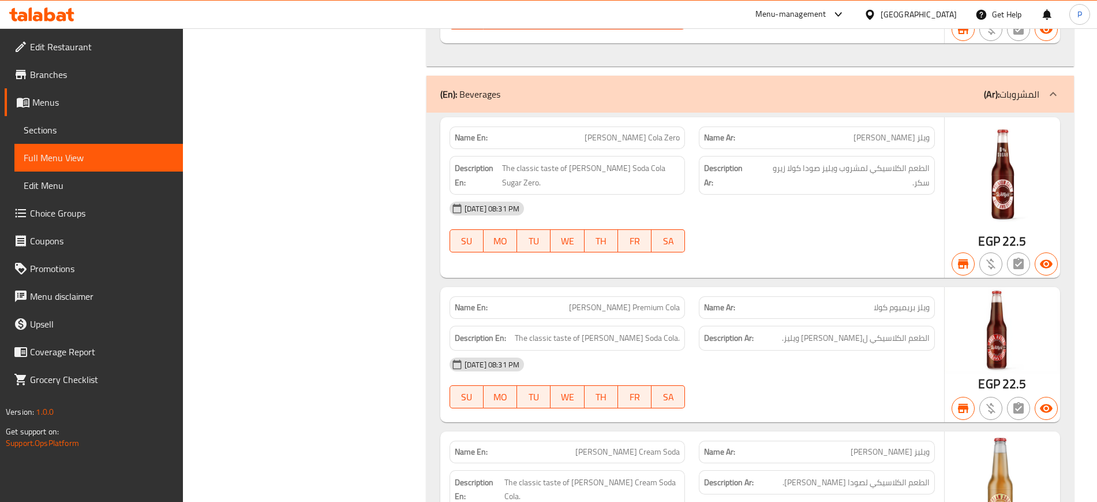
scroll to position [3947, 0]
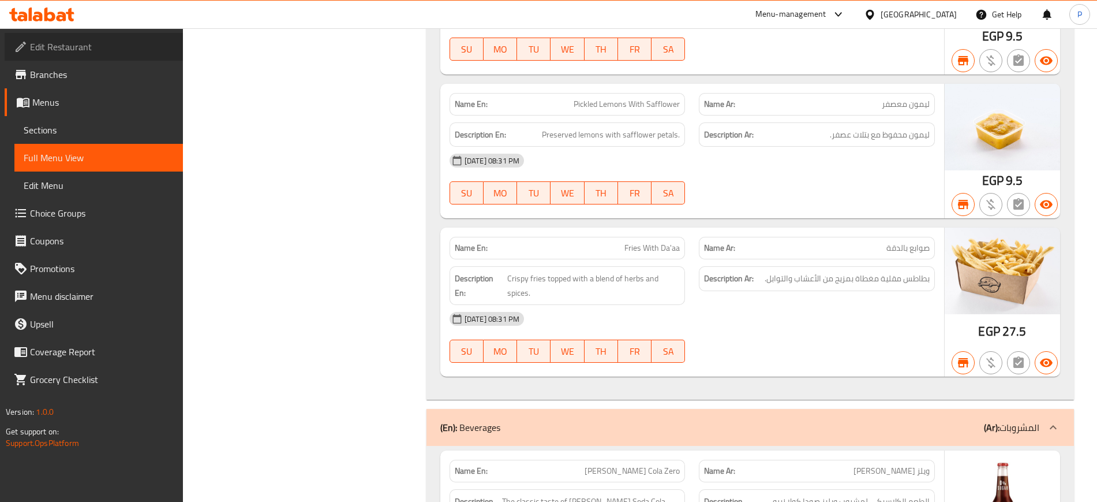
click at [75, 45] on span "Edit Restaurant" at bounding box center [102, 47] width 144 height 14
